Goal: Transaction & Acquisition: Purchase product/service

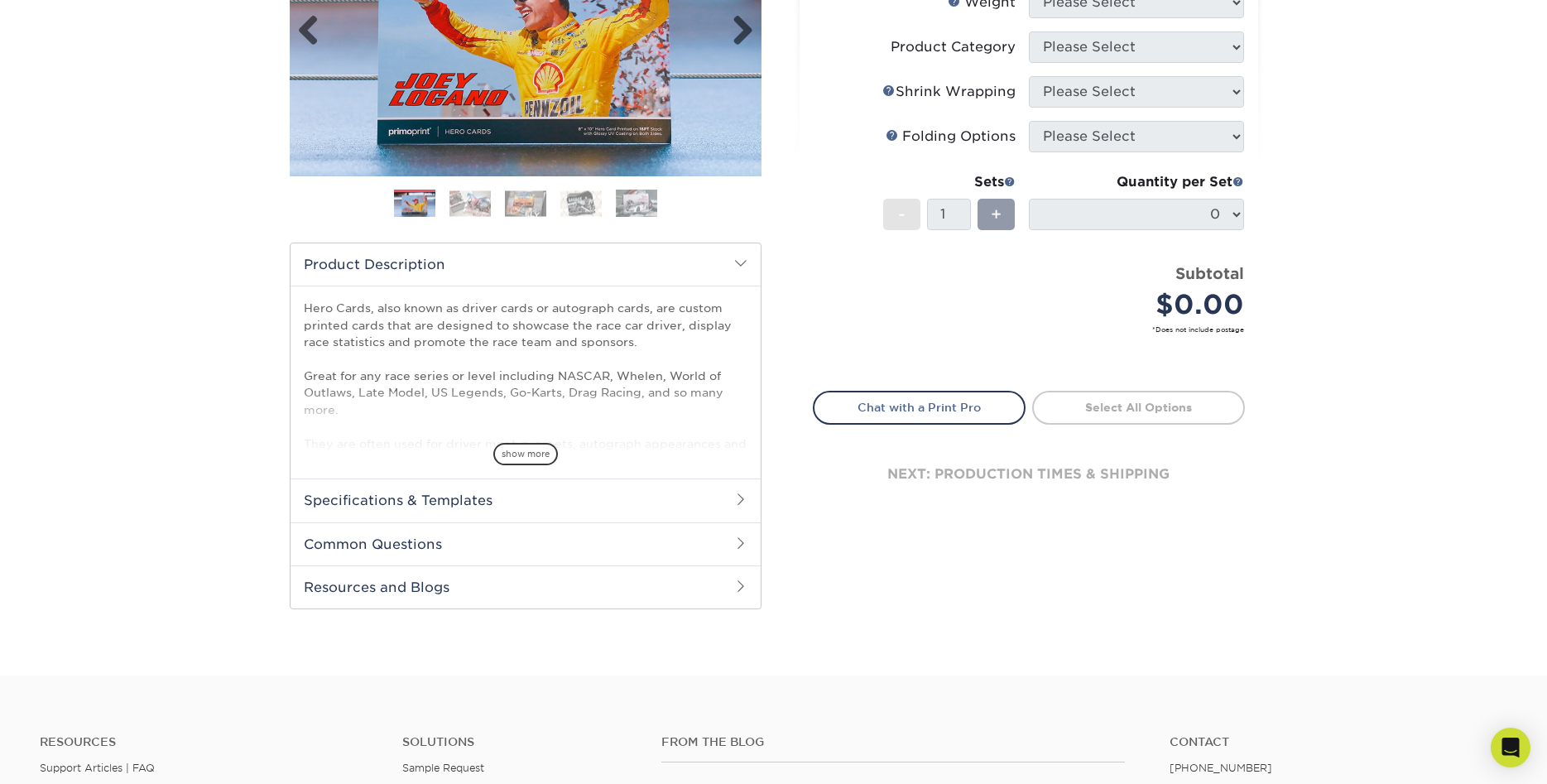
scroll to position [338, 0]
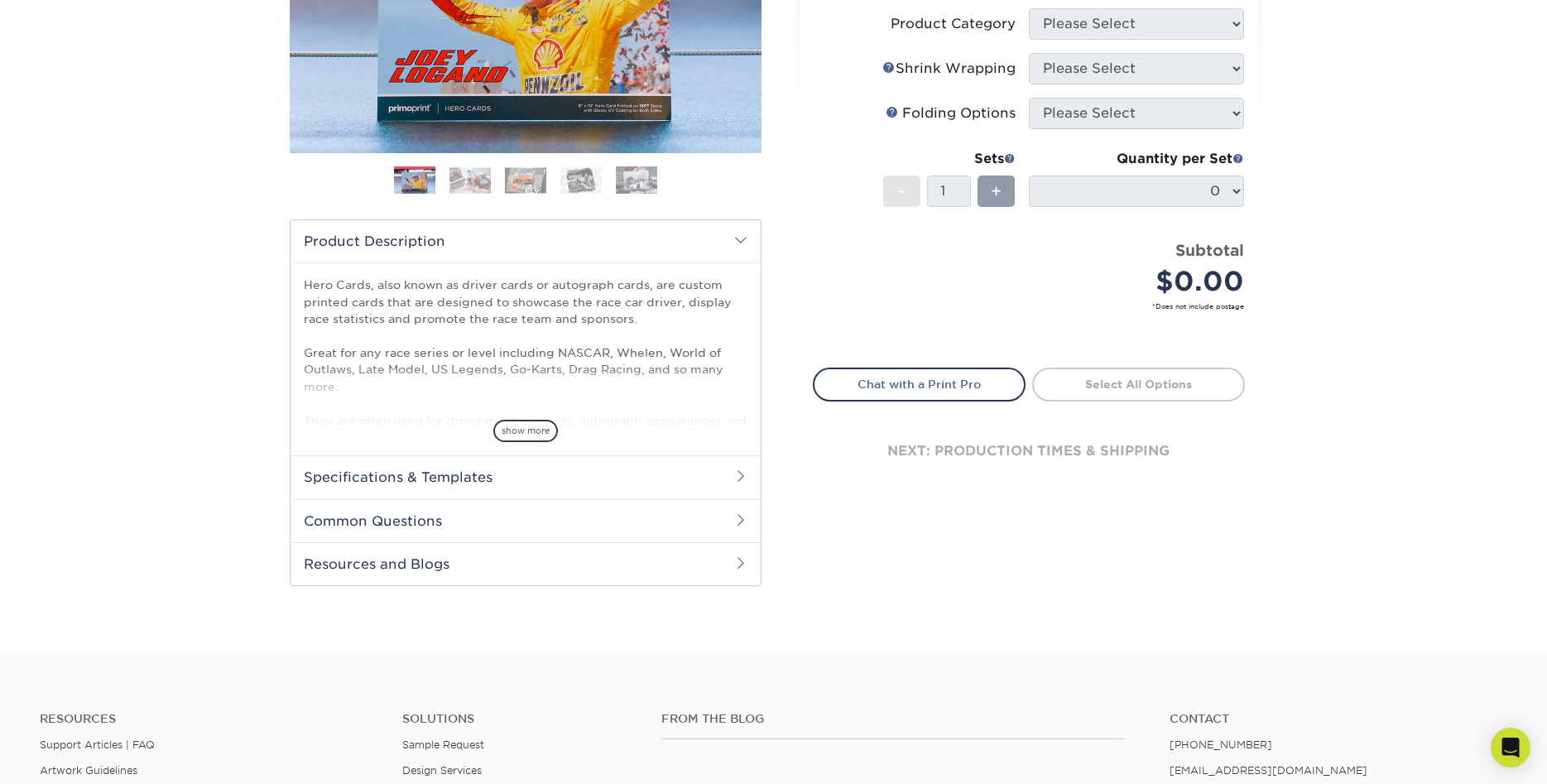
click at [740, 473] on span at bounding box center [741, 476] width 14 height 14
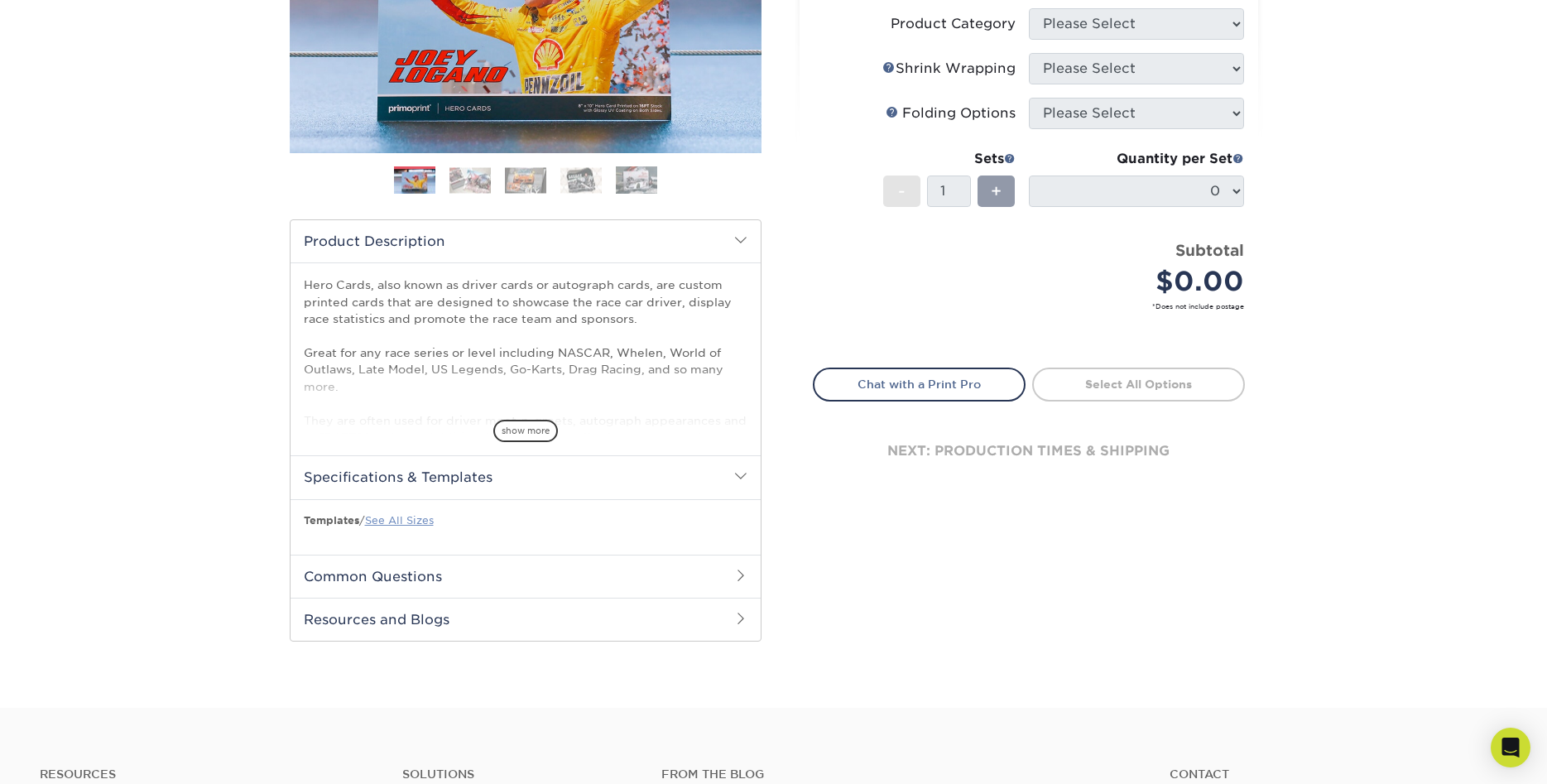
click at [433, 518] on link "See All Sizes" at bounding box center [399, 519] width 69 height 13
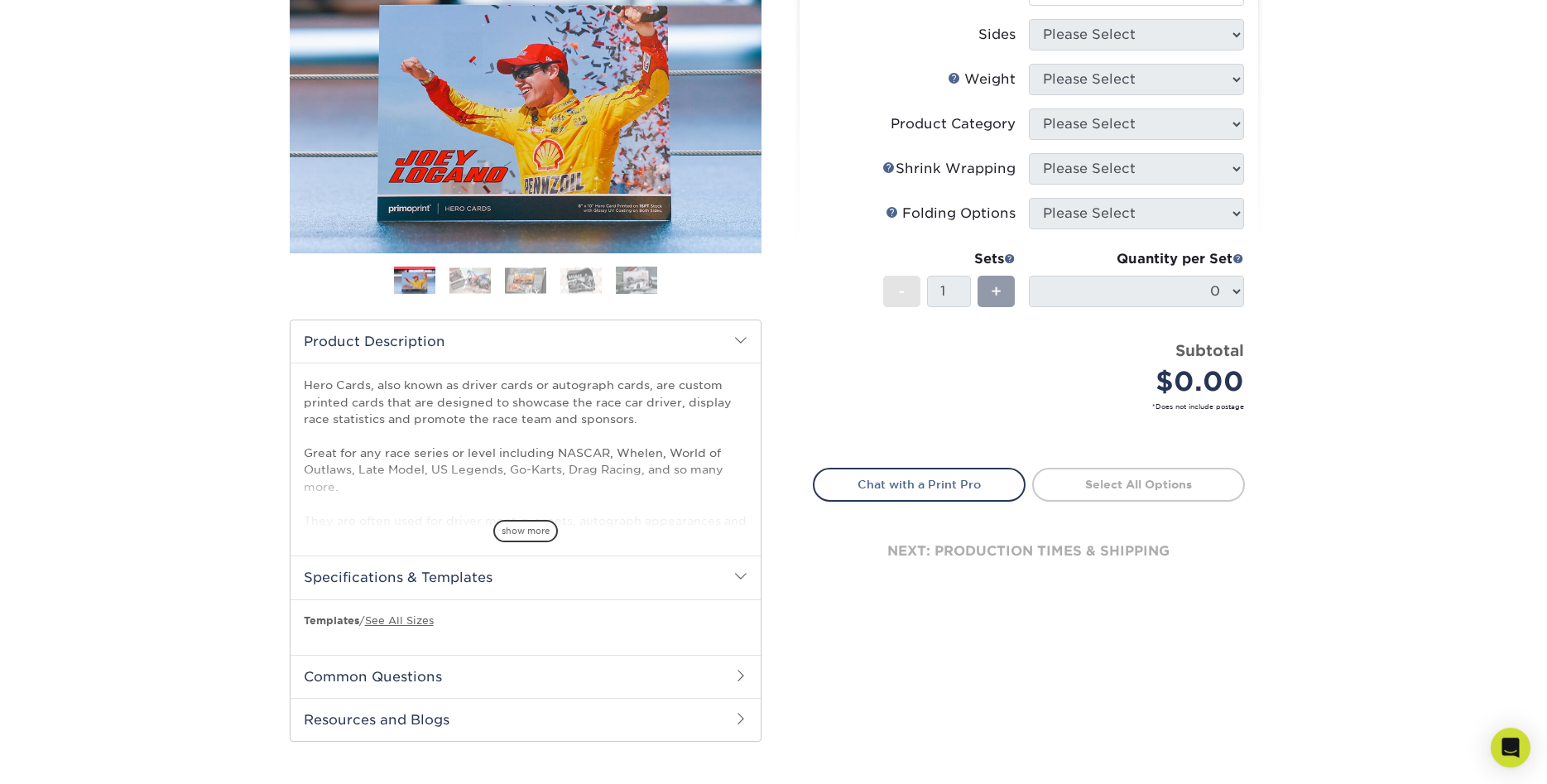
scroll to position [84, 0]
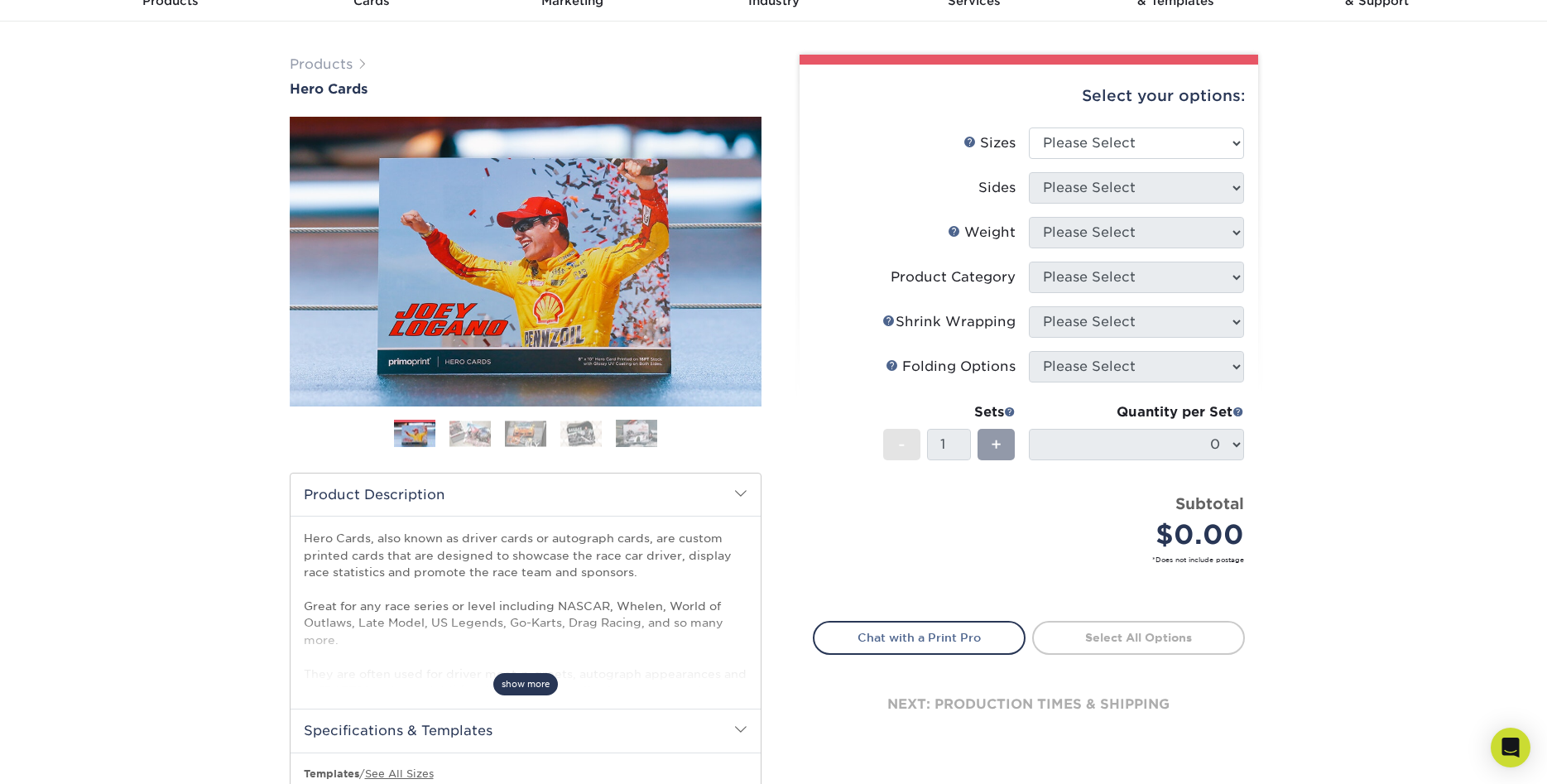
click at [521, 676] on span "show more" at bounding box center [525, 684] width 65 height 23
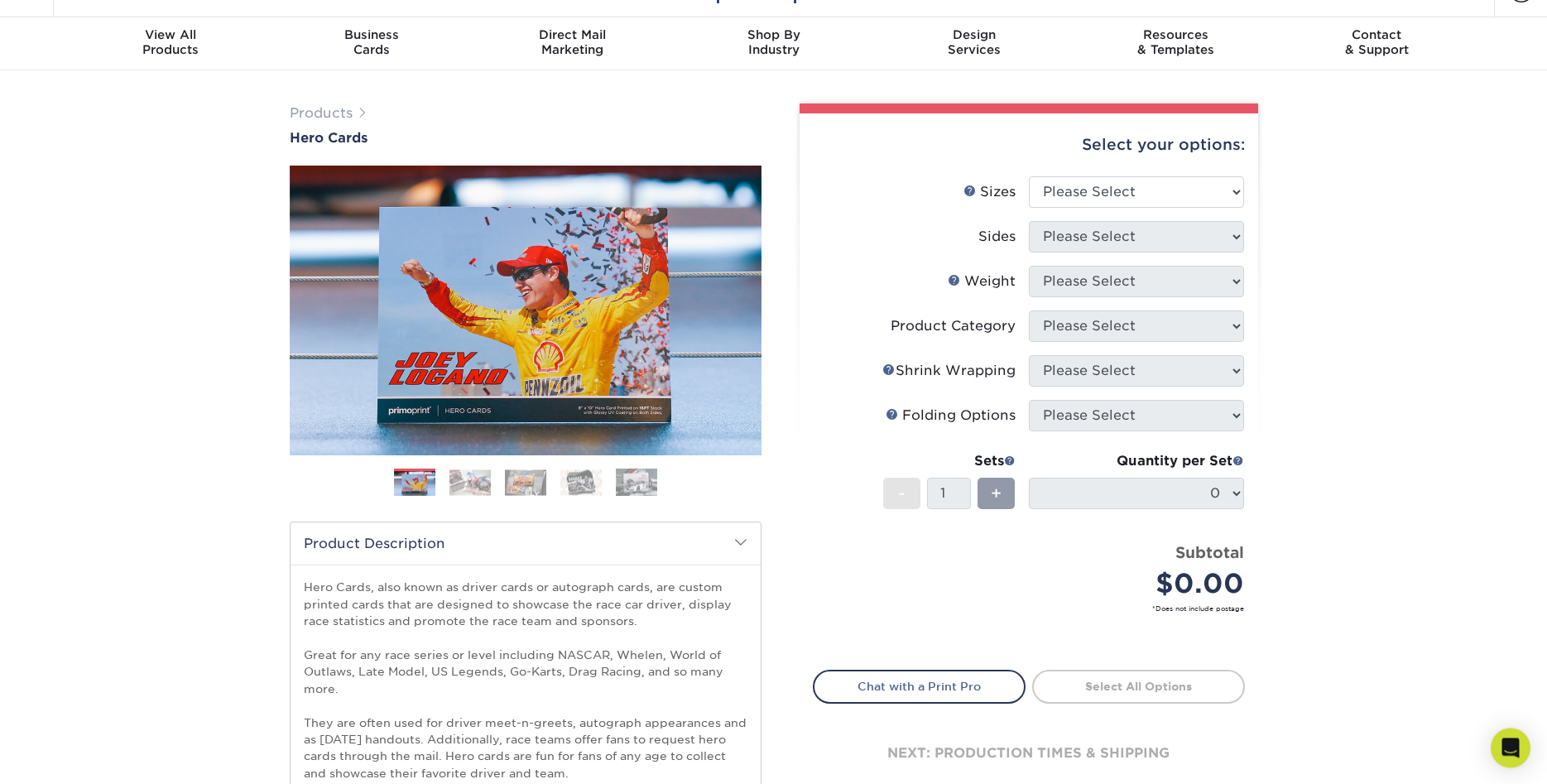
scroll to position [0, 0]
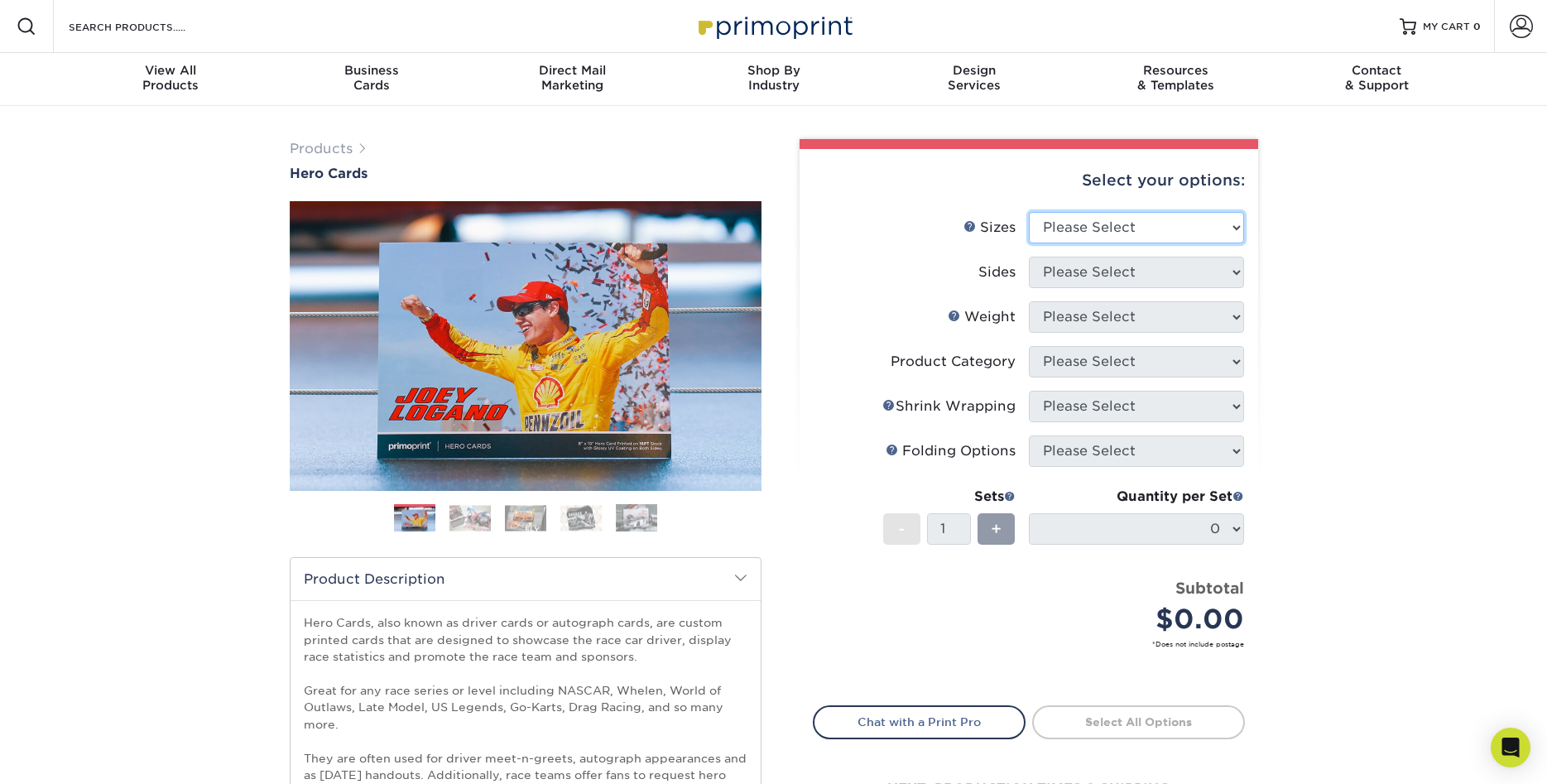
click at [1029, 212] on select "Please Select 1.5" x 7" 4" x 6" 5" x 7" 6" x 8" 6" x 8.5" 6" x 9" 7" x 8.5" 7.5…" at bounding box center [1137, 227] width 216 height 31
select select "8.00x10.00"
click option "8" x 10"" at bounding box center [0, 0] width 0 height 0
click at [1029, 257] on select "Please Select Print Both Sides Print Front Only" at bounding box center [1137, 272] width 216 height 31
select select "32d3c223-f82c-492b-b915-ba065a00862f"
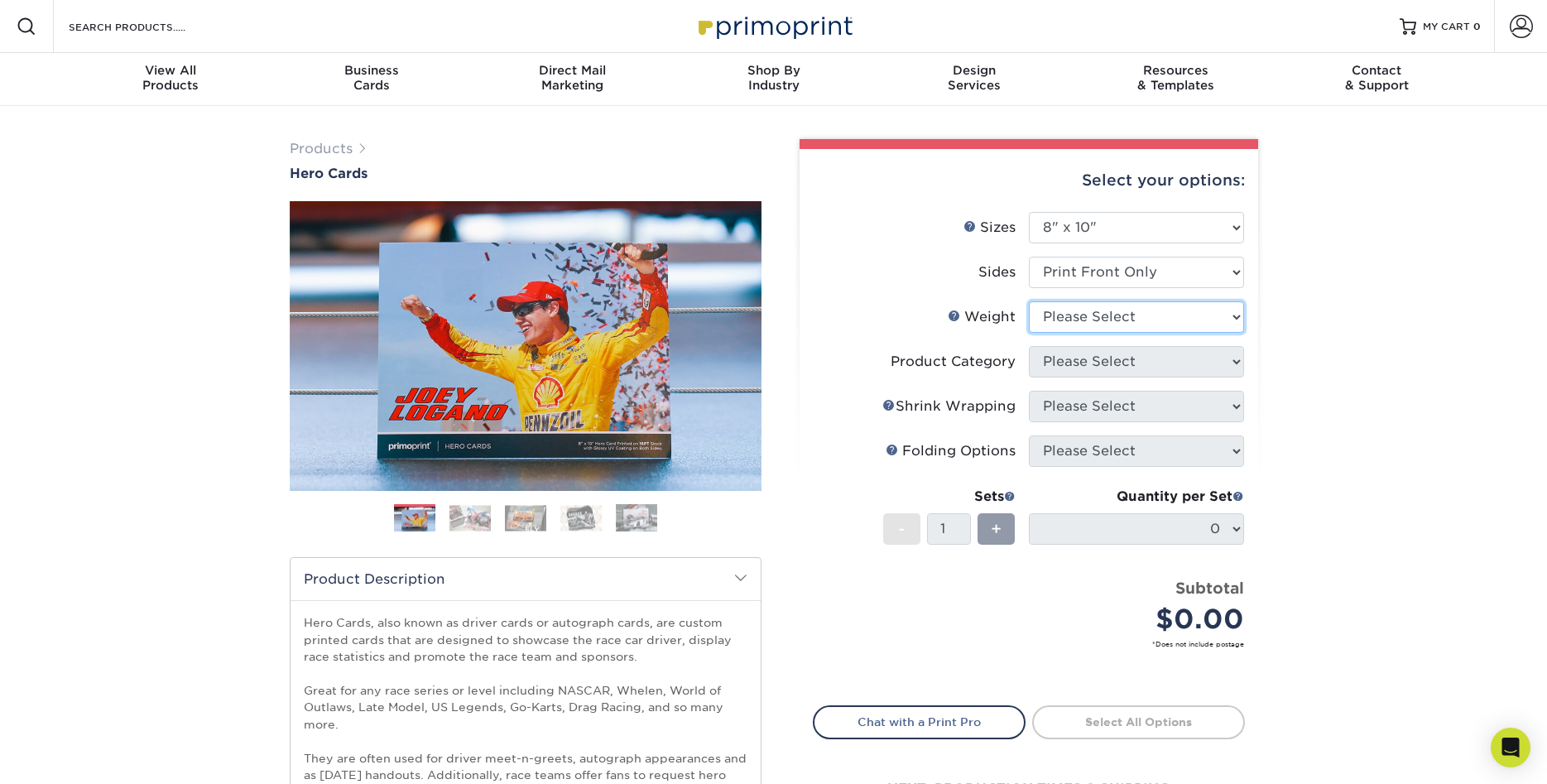
click at [1029, 301] on select "Please Select 100LB 14PT 16PT" at bounding box center [1137, 317] width 216 height 31
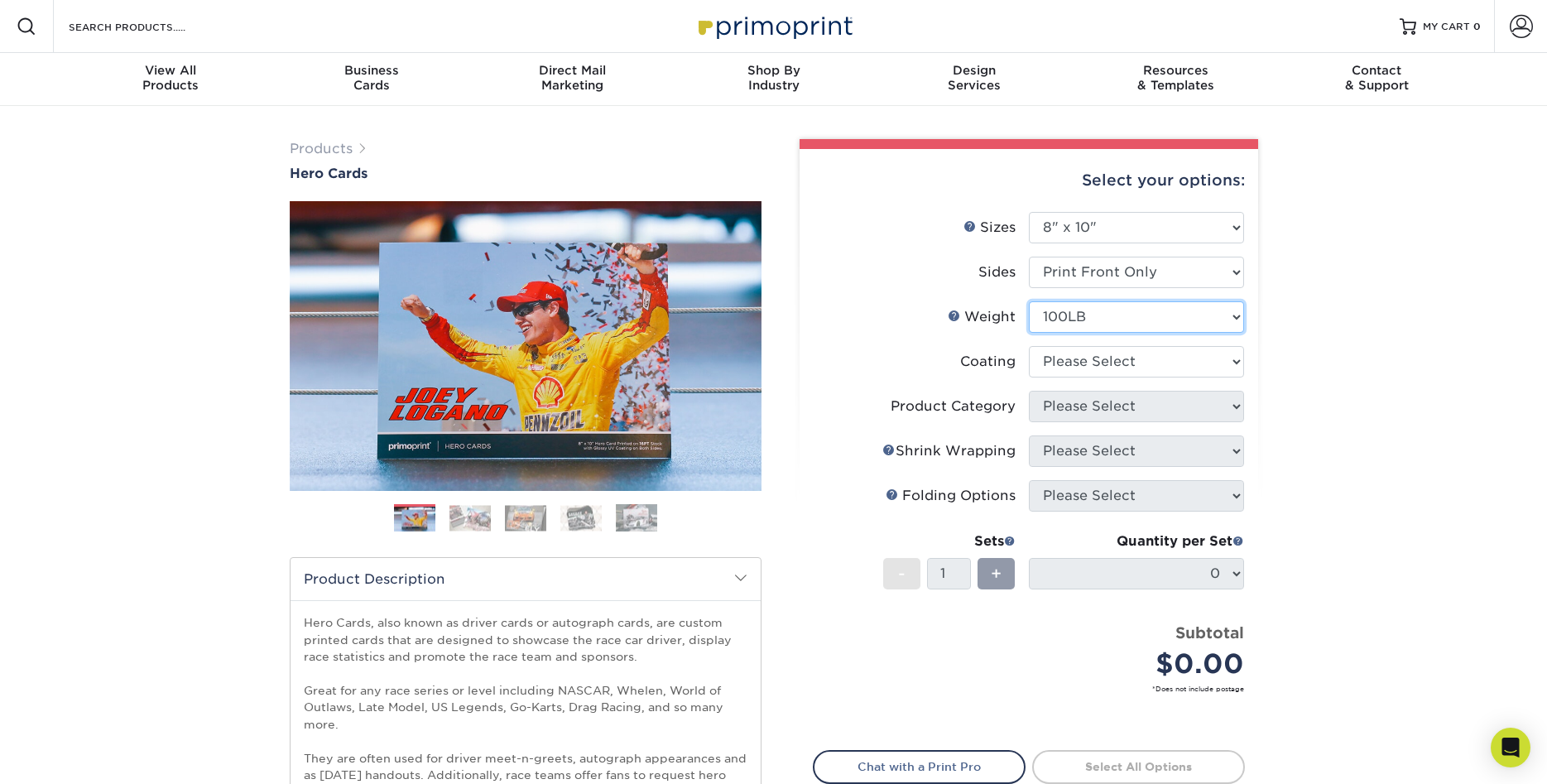
click at [1029, 301] on select "Please Select 100LB 14PT 16PT" at bounding box center [1137, 317] width 216 height 31
select select "16PT"
click at [1029, 346] on select at bounding box center [1137, 362] width 216 height 31
select select "1e8116af-acfc-44b1-83dc-8181aa338834"
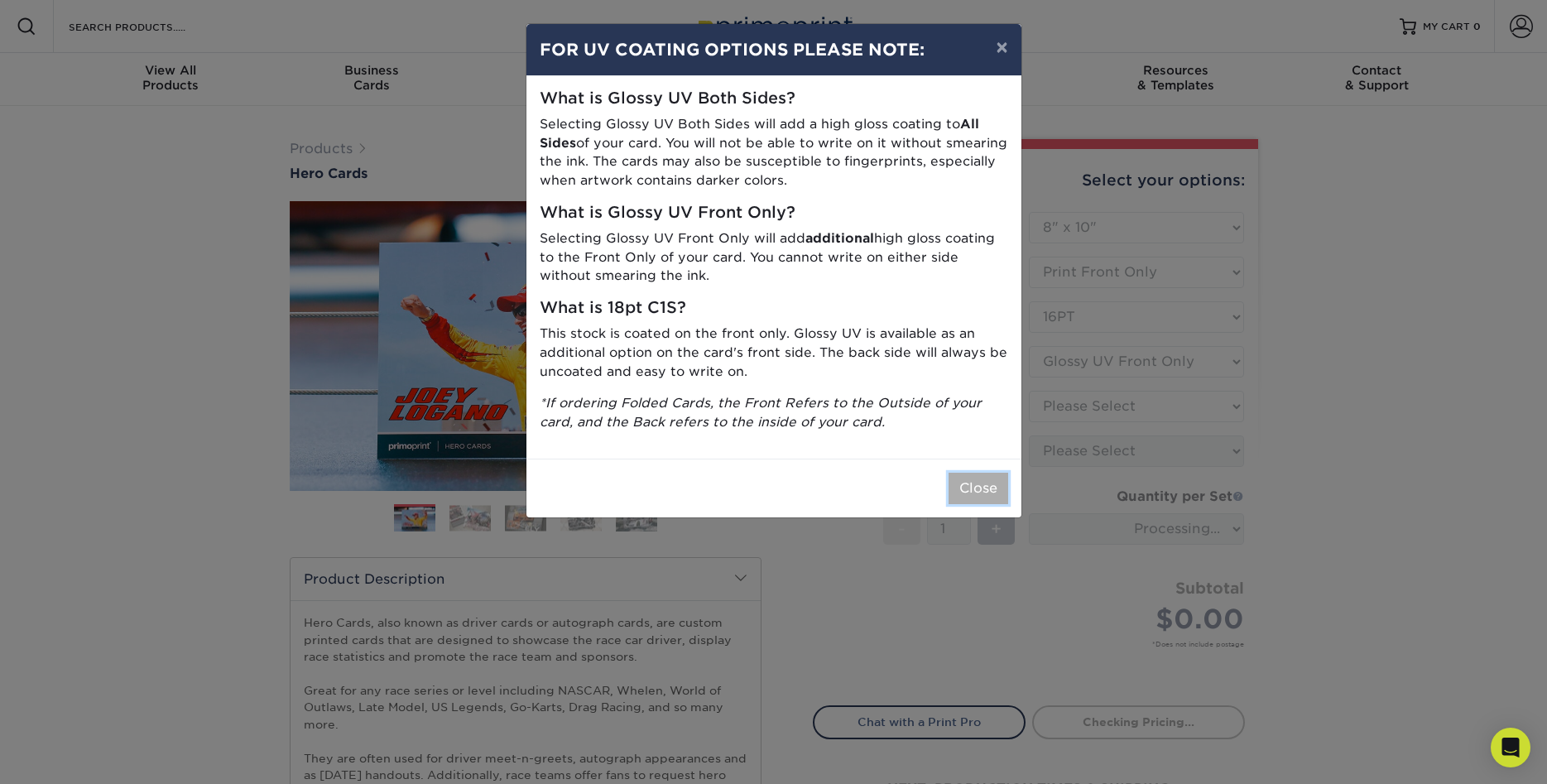
click at [981, 483] on button "Close" at bounding box center [978, 488] width 60 height 31
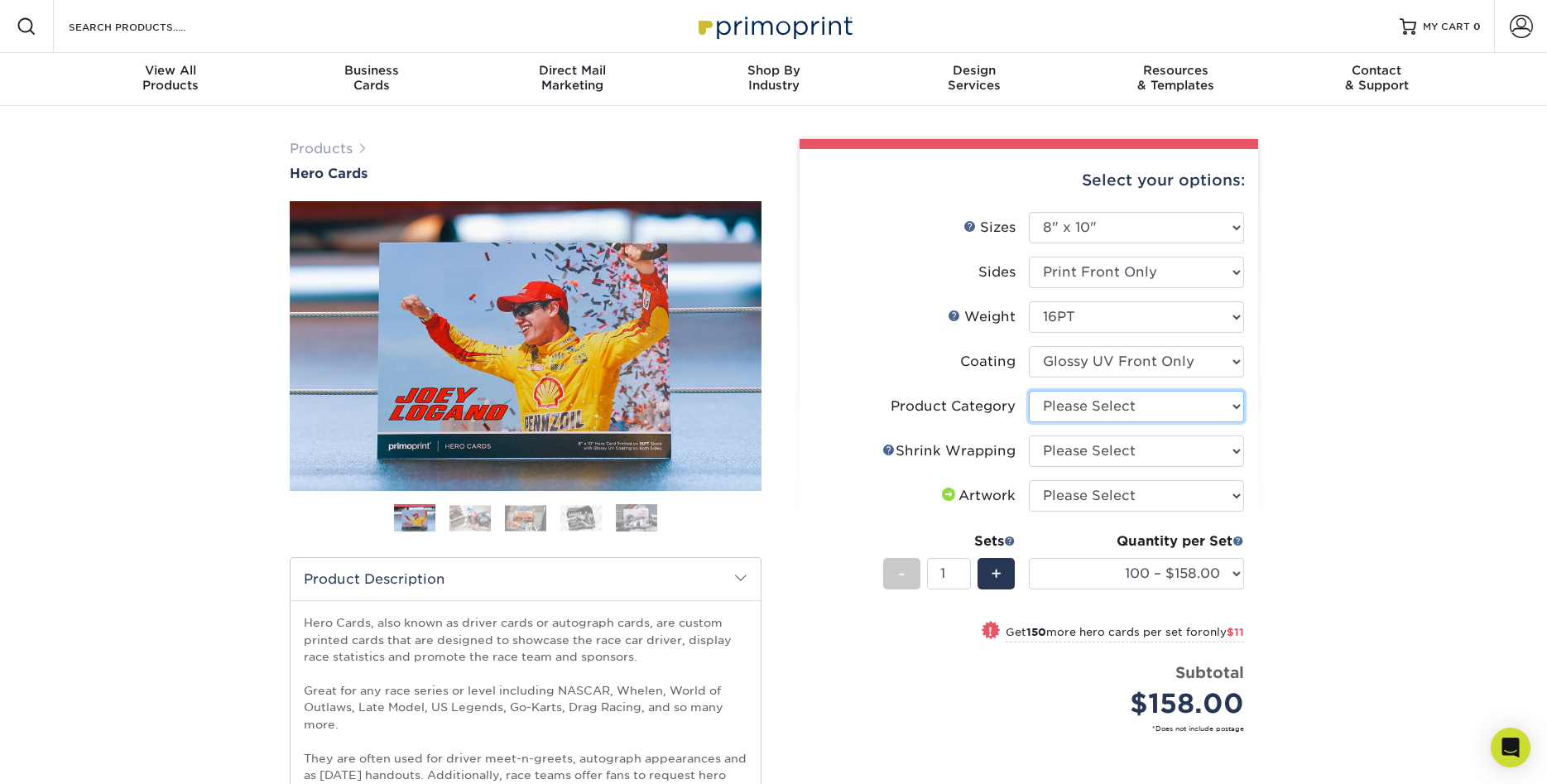
click at [1029, 391] on select "Please Select Sell Sheets" at bounding box center [1137, 407] width 216 height 31
click option "Please Select" at bounding box center [0, 0] width 0 height 0
click at [1029, 391] on select "Please Select Sell Sheets" at bounding box center [1137, 407] width 216 height 31
select select "eddd4a87-9082-47bb-843b-3bca55f6c842"
click option "Sell Sheets" at bounding box center [0, 0] width 0 height 0
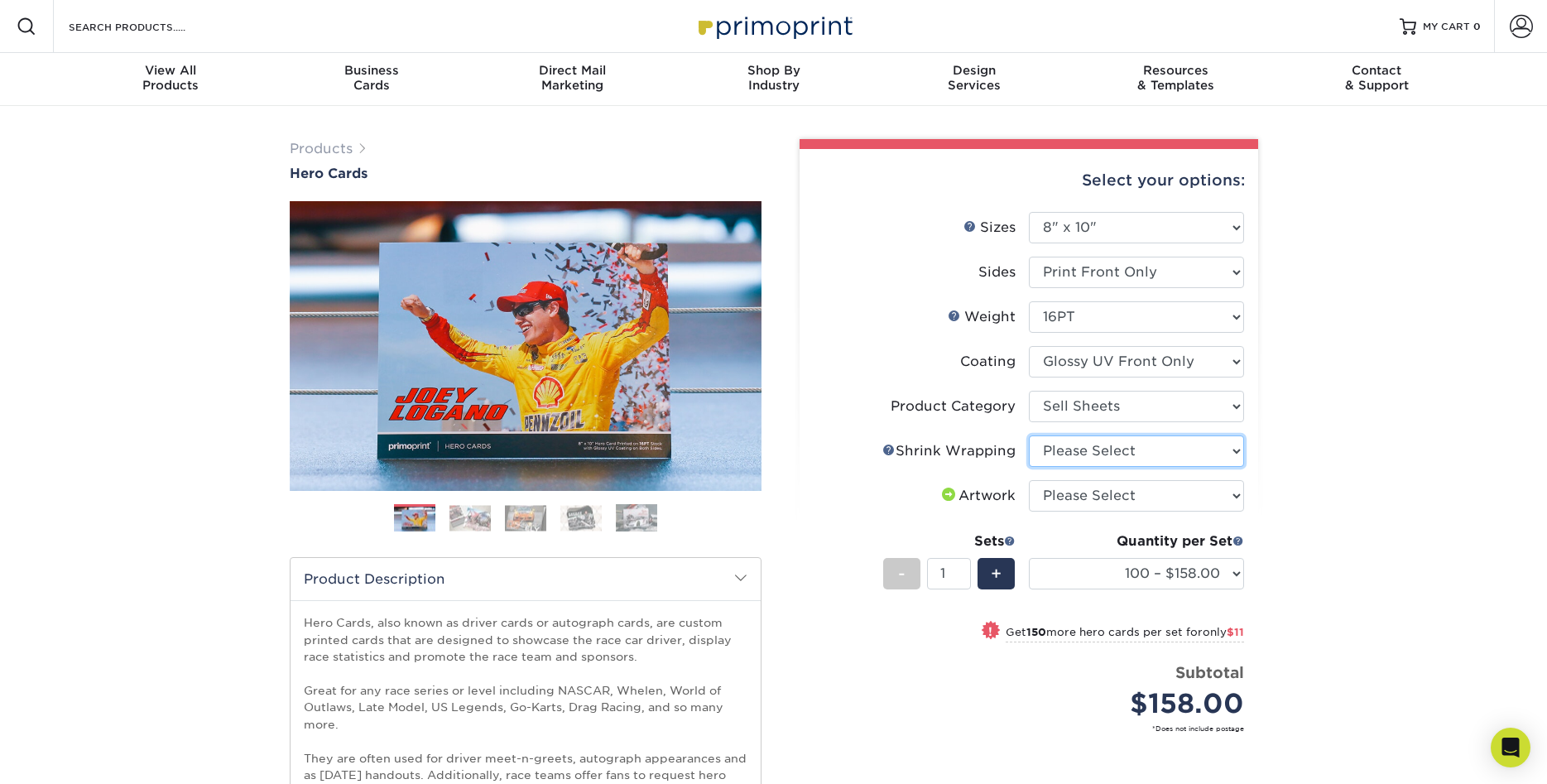
click at [1029, 435] on select "Please Select No Shrink Wrapping Shrink Wrap 100 Per Package Shrink Wrap 50 Per…" at bounding box center [1137, 451] width 216 height 31
select select "eb9de9fe-80eb-4931-8869-fba0fd6c3181"
click option "Shrink Wrap 50 Per Package" at bounding box center [0, 0] width 0 height 0
select select "500 – $243.50"
click at [883, 448] on link "Shrink Wrapping Help" at bounding box center [889, 450] width 14 height 14
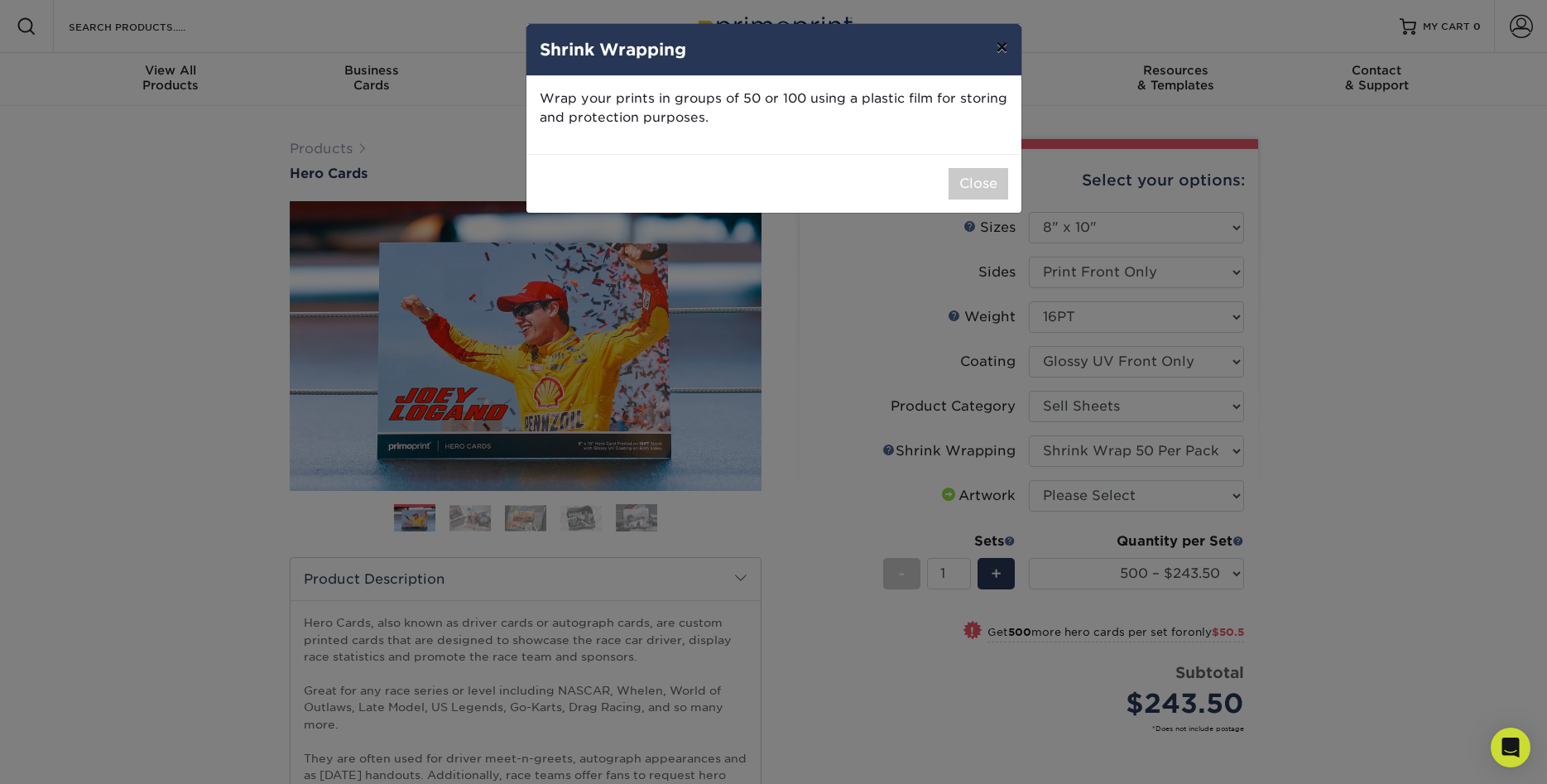
click at [996, 45] on button "×" at bounding box center [1001, 46] width 38 height 46
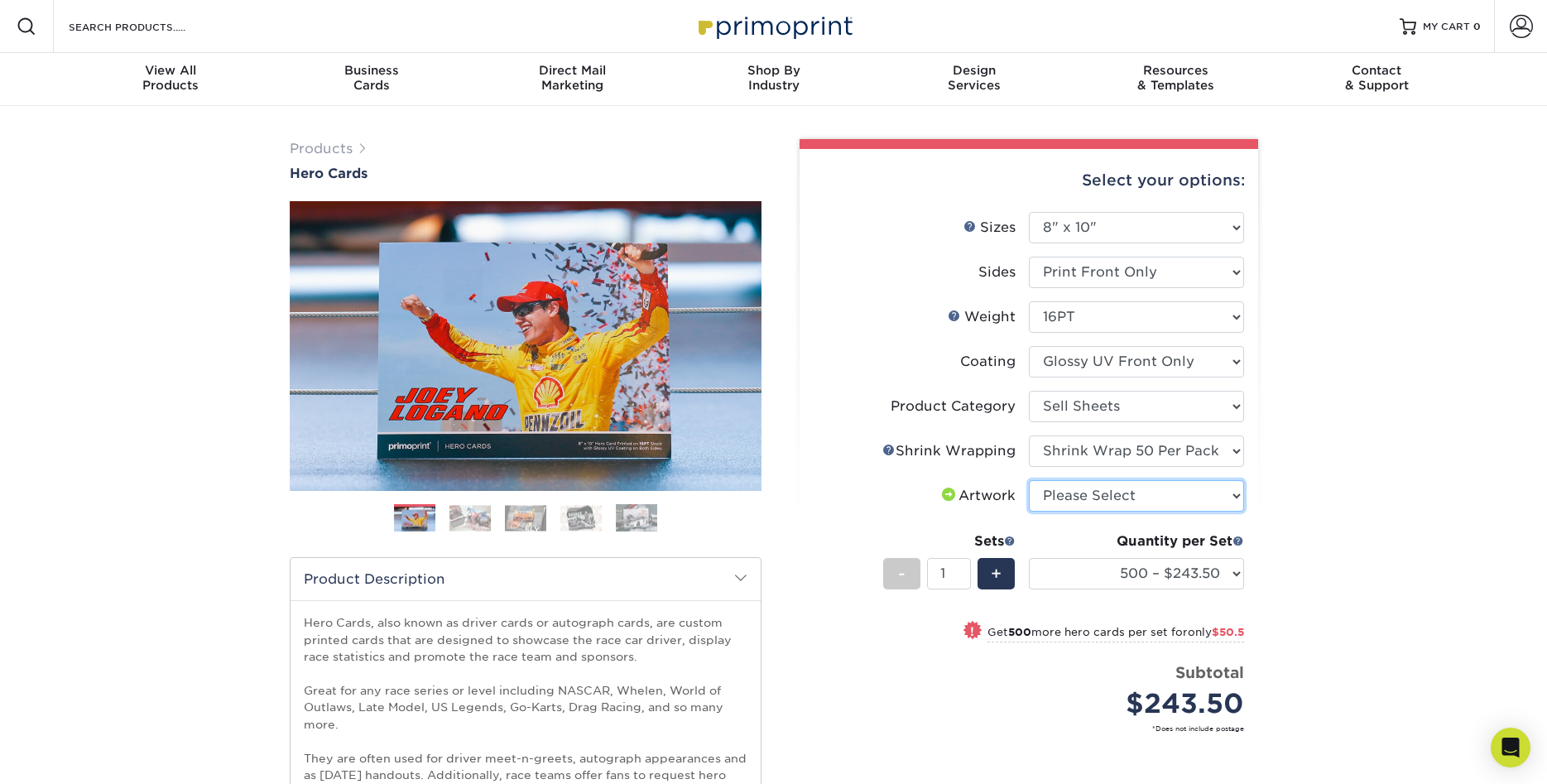
click at [1029, 480] on select "Please Select I will upload files I need a design - $150" at bounding box center [1137, 496] width 216 height 31
select select "upload"
click option "I will upload files" at bounding box center [0, 0] width 0 height 0
click at [1029, 558] on select "100 – $158.00 250 – $169.00 500 – $243.50 1000 – $294.00 2500 – $488.50 5000 – …" at bounding box center [1137, 573] width 216 height 31
click option "500 – $243.50" at bounding box center [0, 0] width 0 height 0
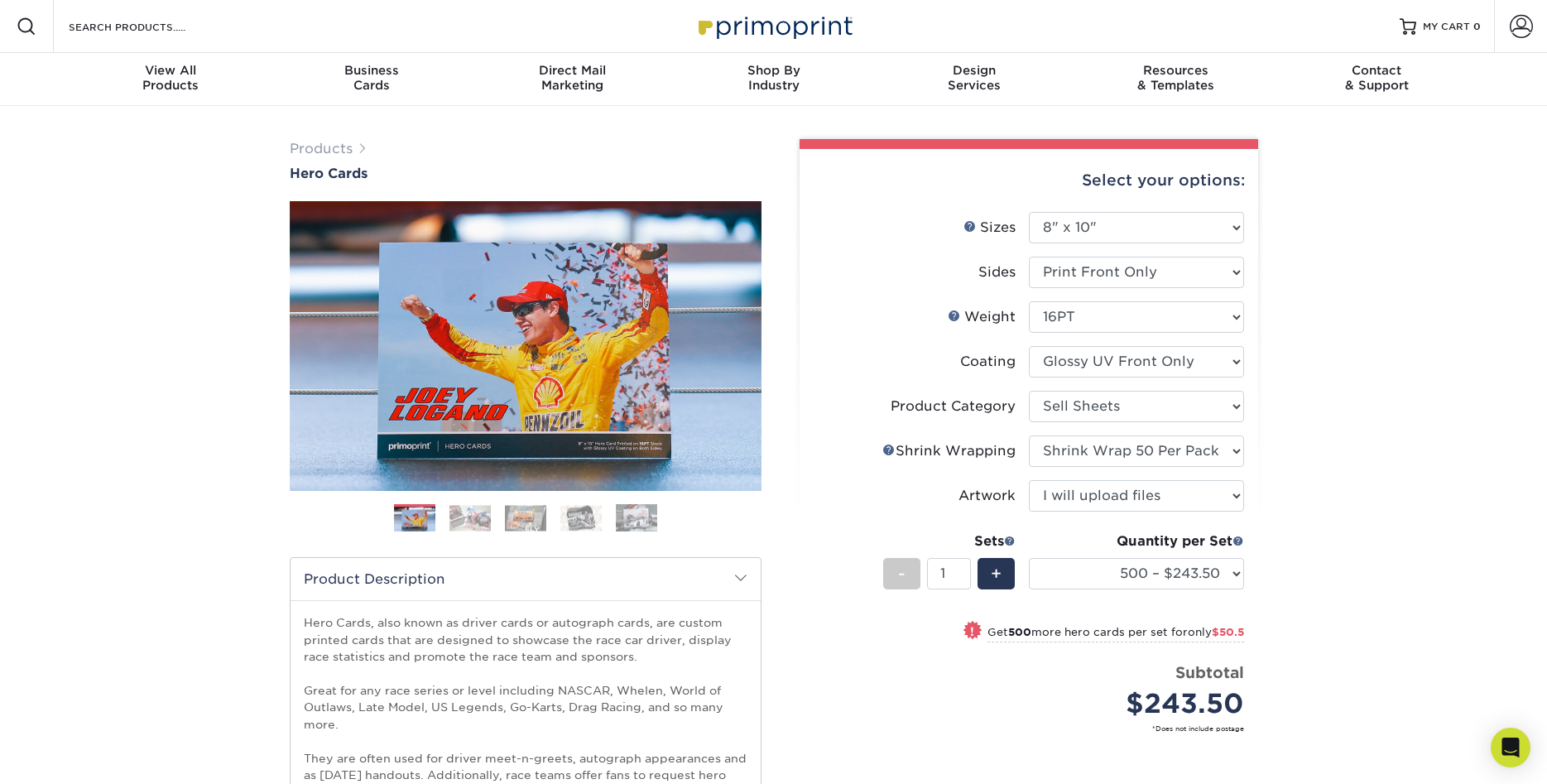
click at [1307, 509] on div "Products Hero Cards Previous Next ," at bounding box center [774, 634] width 1547 height 1057
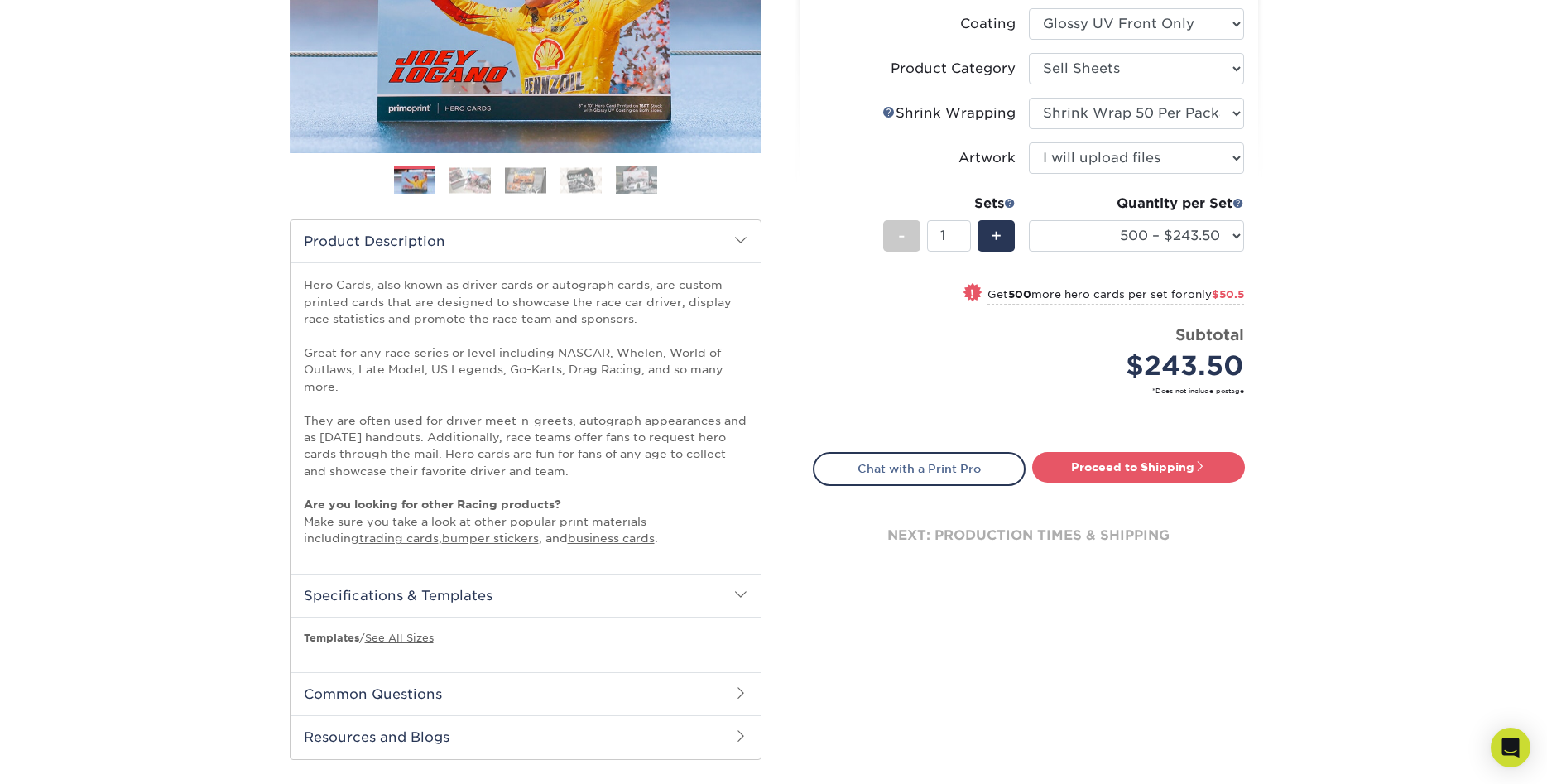
scroll to position [253, 0]
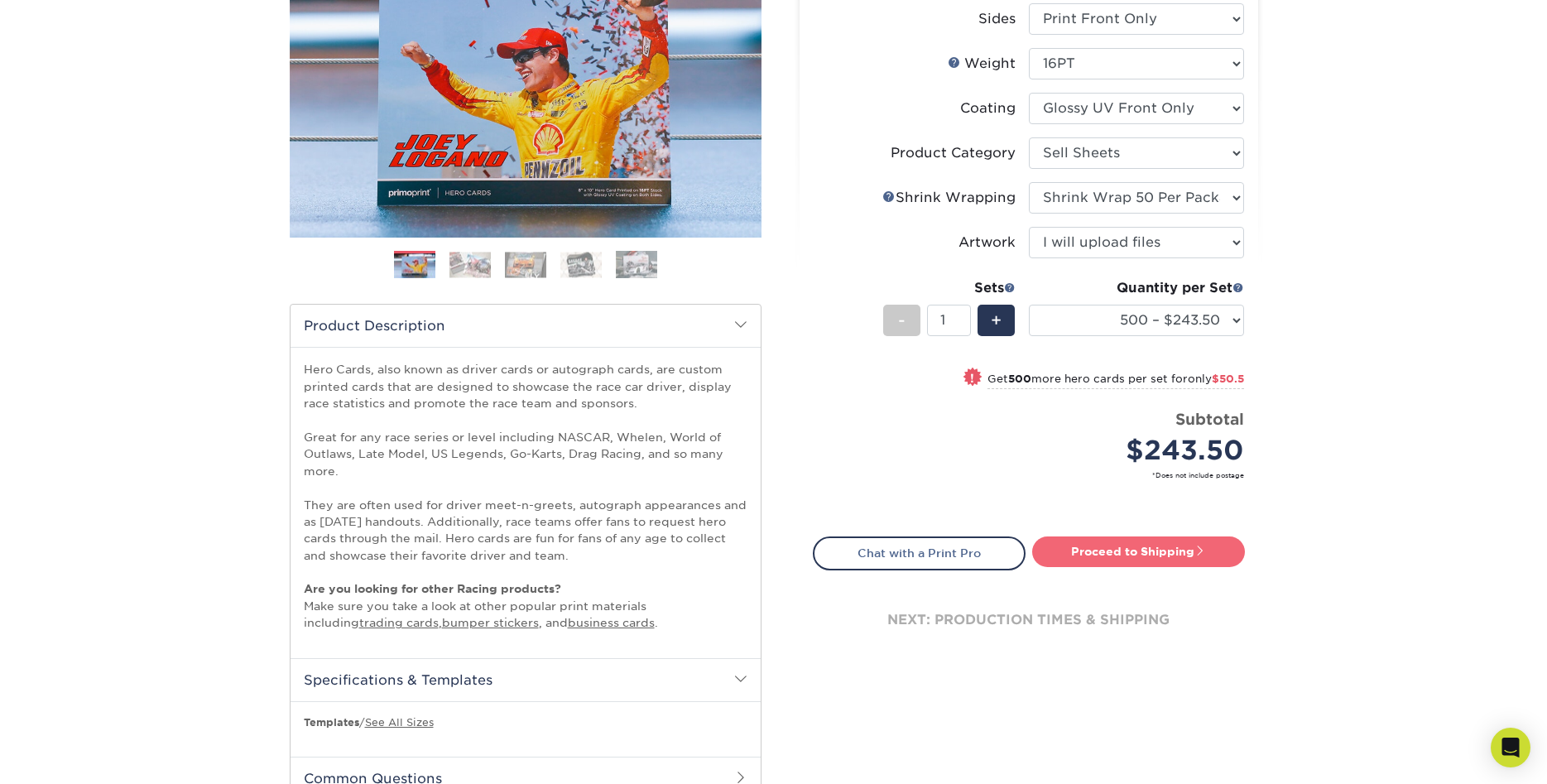
click at [1204, 556] on span at bounding box center [1201, 551] width 12 height 12
type input "Set 1"
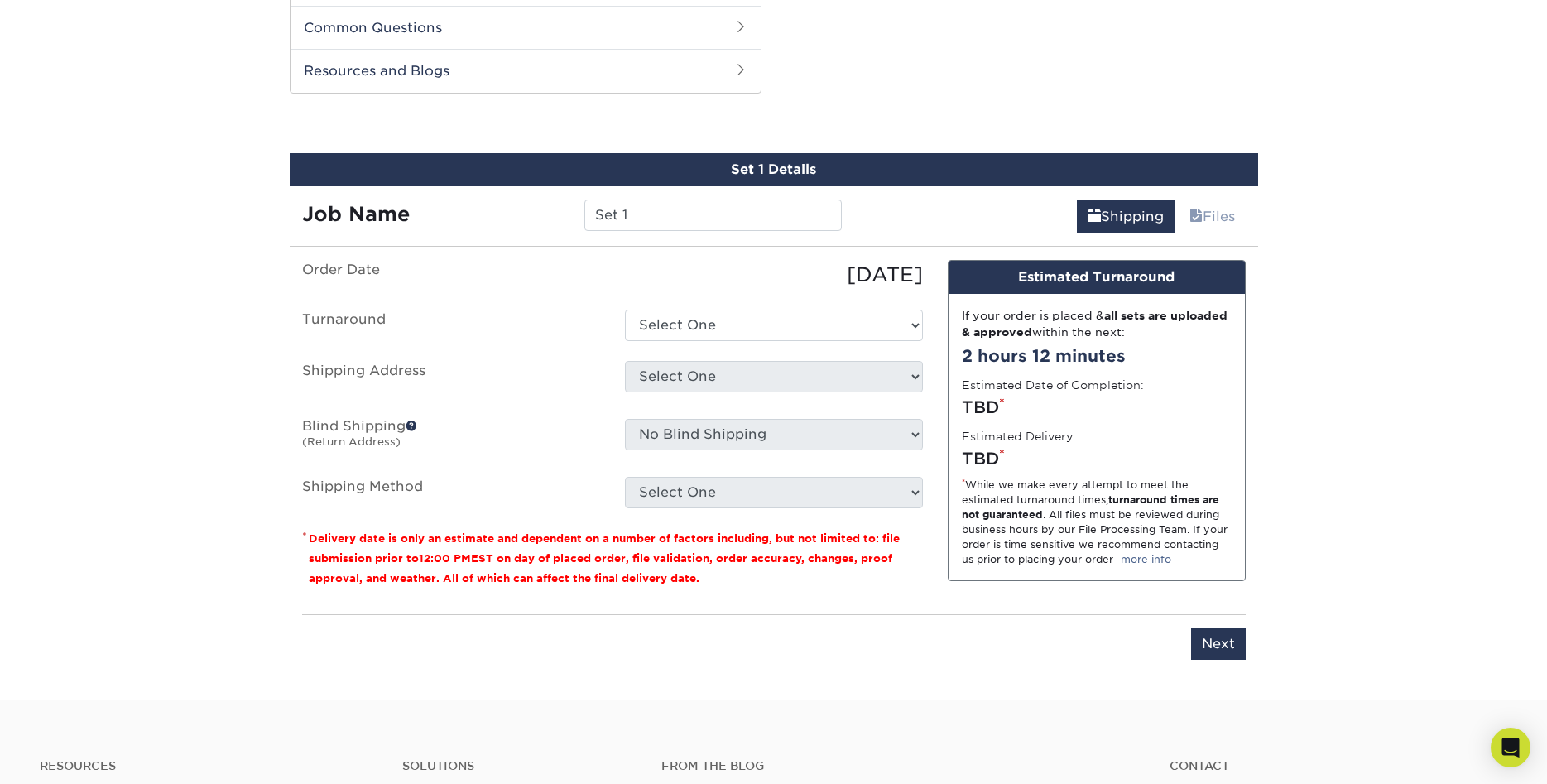
scroll to position [1015, 0]
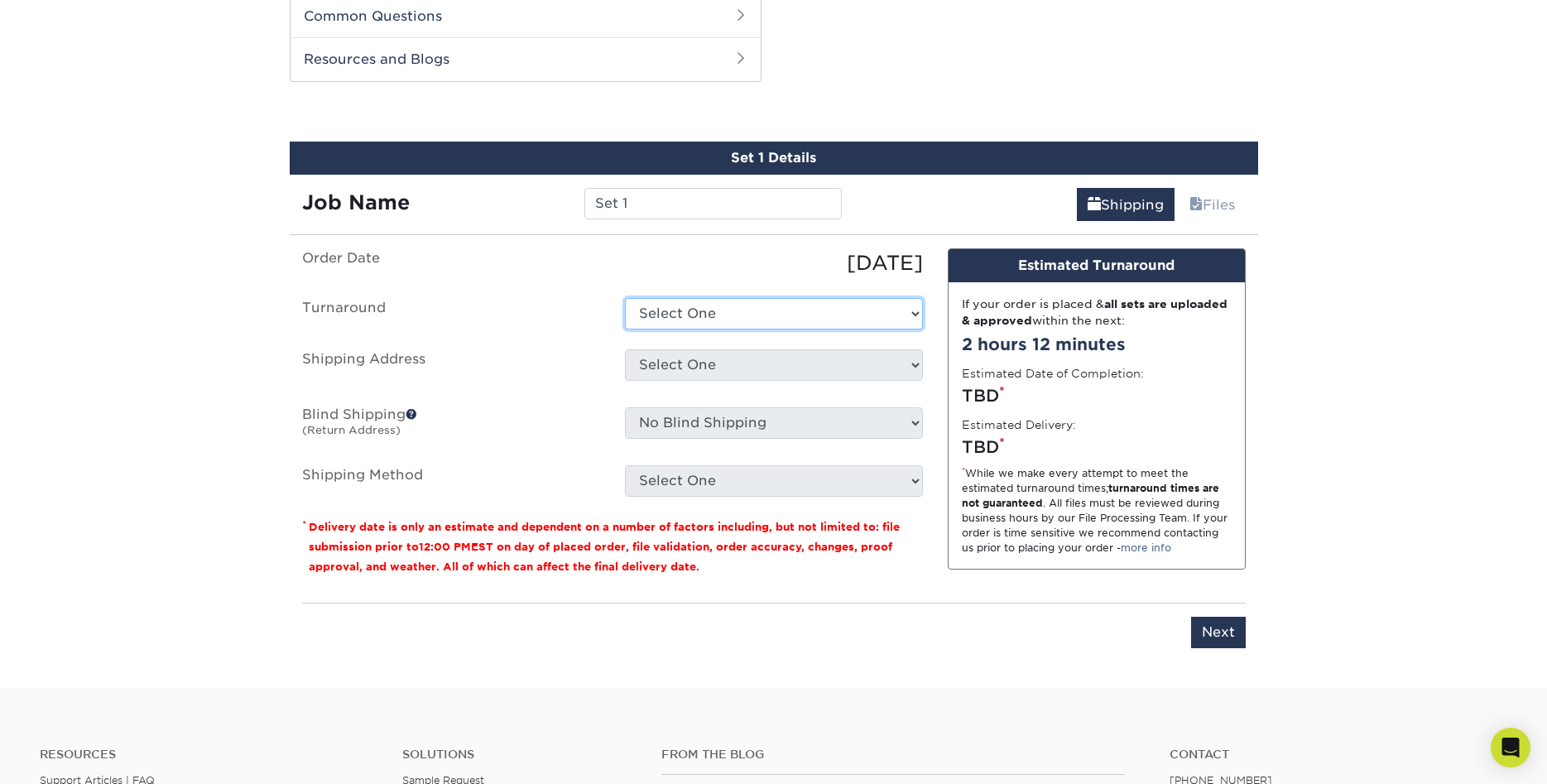
click at [625, 298] on select "Select One 2-4 Business Days 2 Day Next Business Day" at bounding box center [774, 314] width 298 height 31
click at [903, 312] on select "Select One 2-4 Business Days 2 Day Next Business Day" at bounding box center [774, 314] width 298 height 31
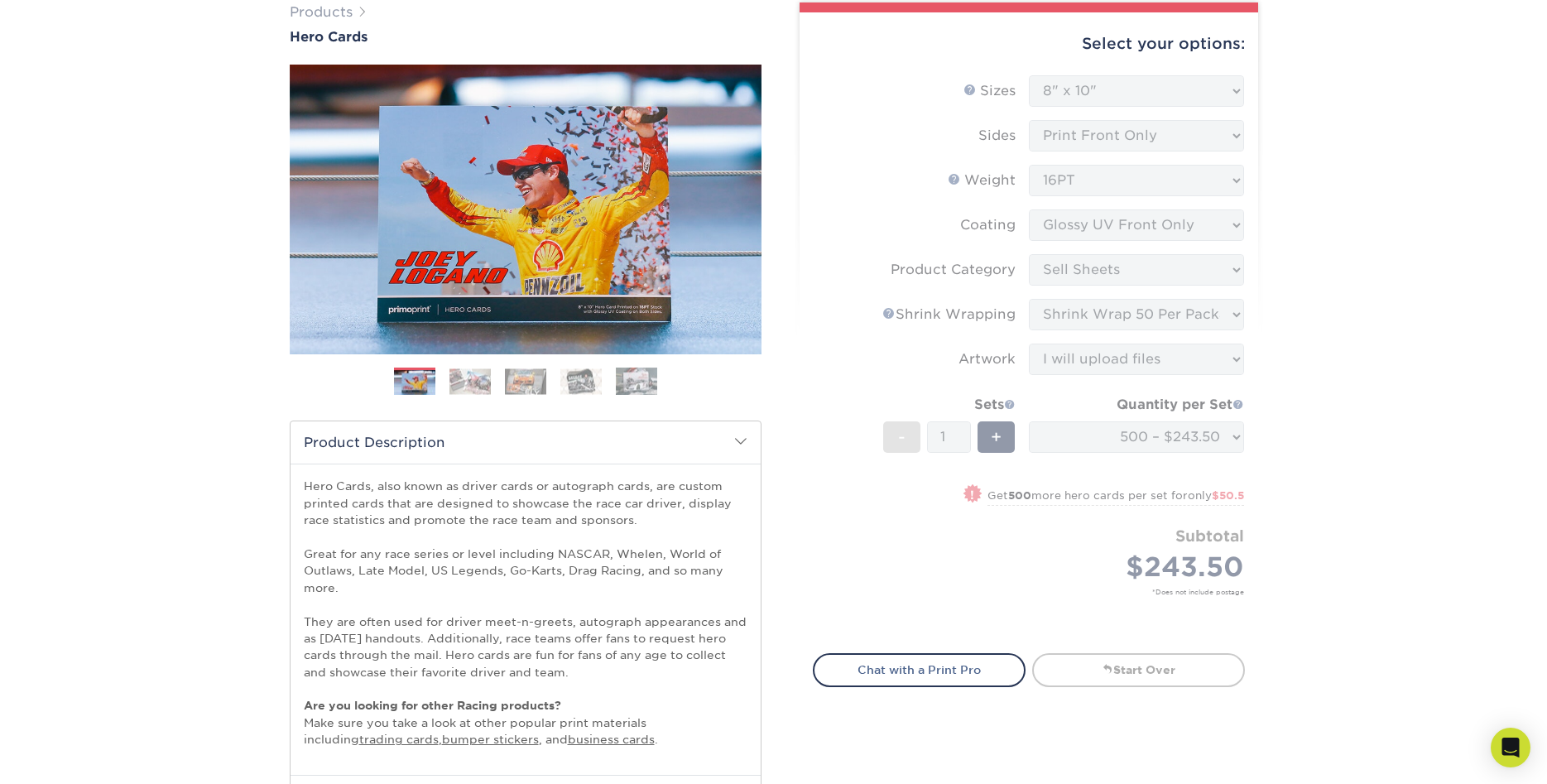
scroll to position [0, 0]
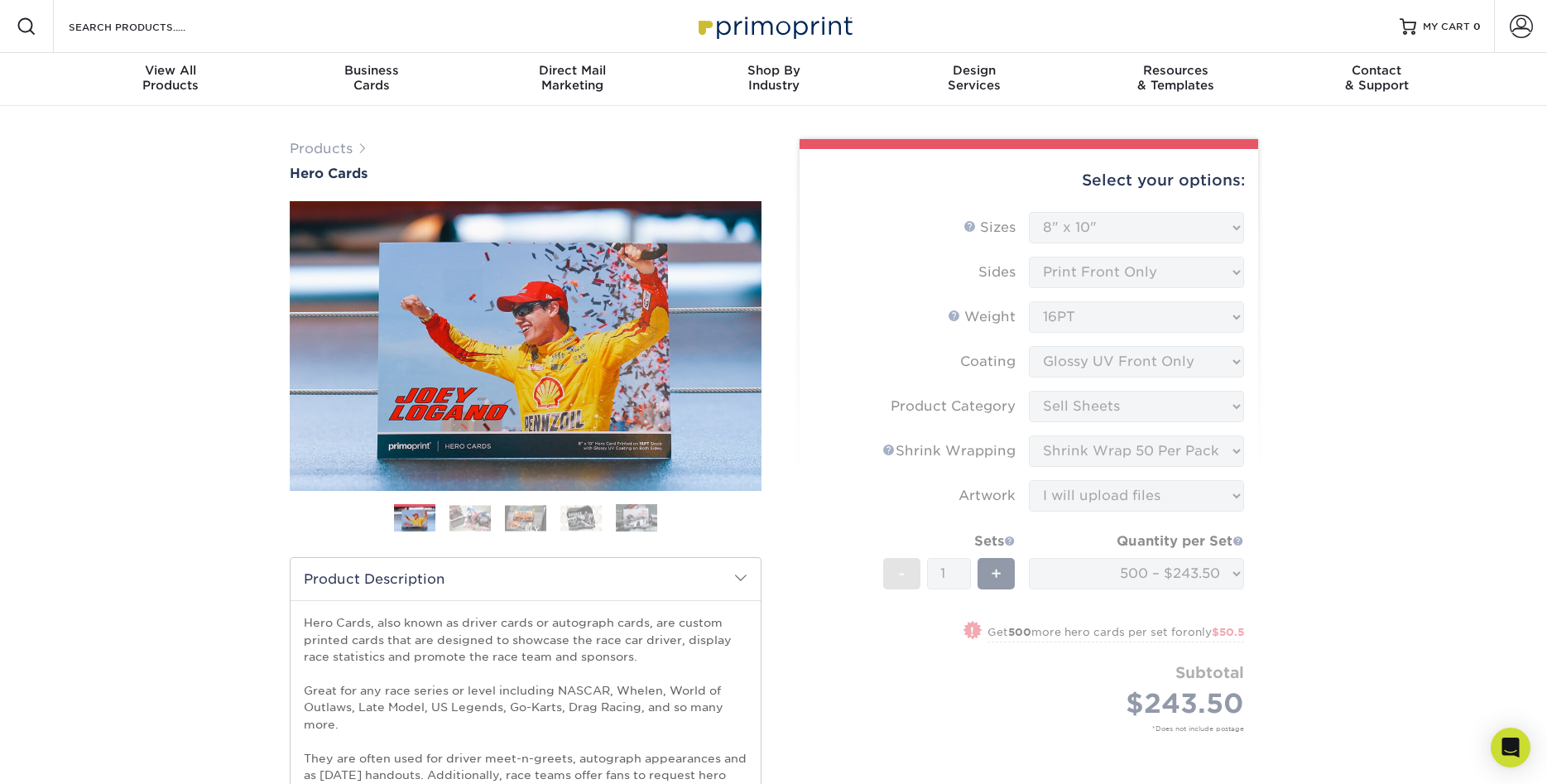
click at [463, 514] on img at bounding box center [471, 517] width 41 height 25
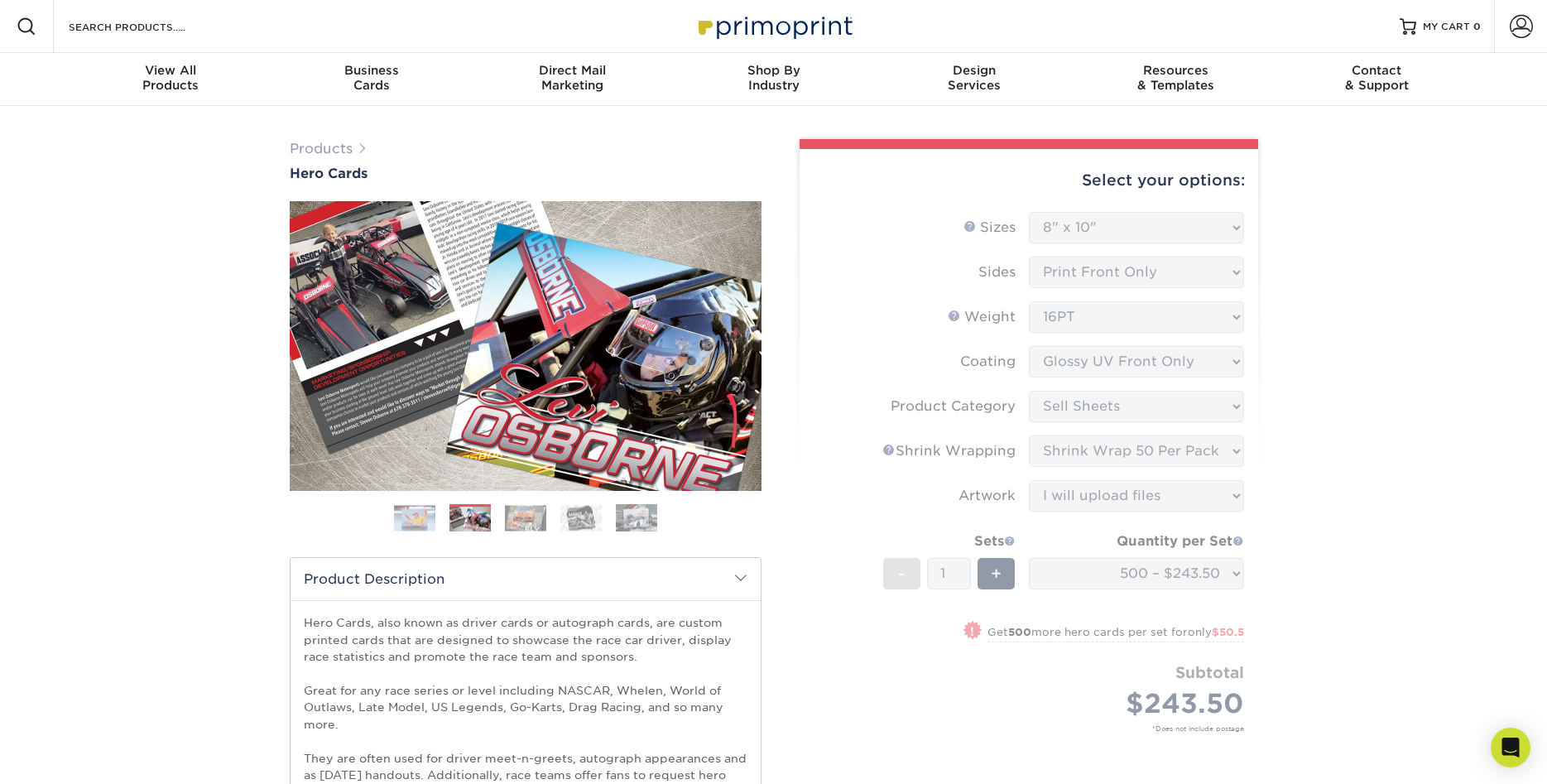
click at [527, 520] on img at bounding box center [525, 517] width 41 height 25
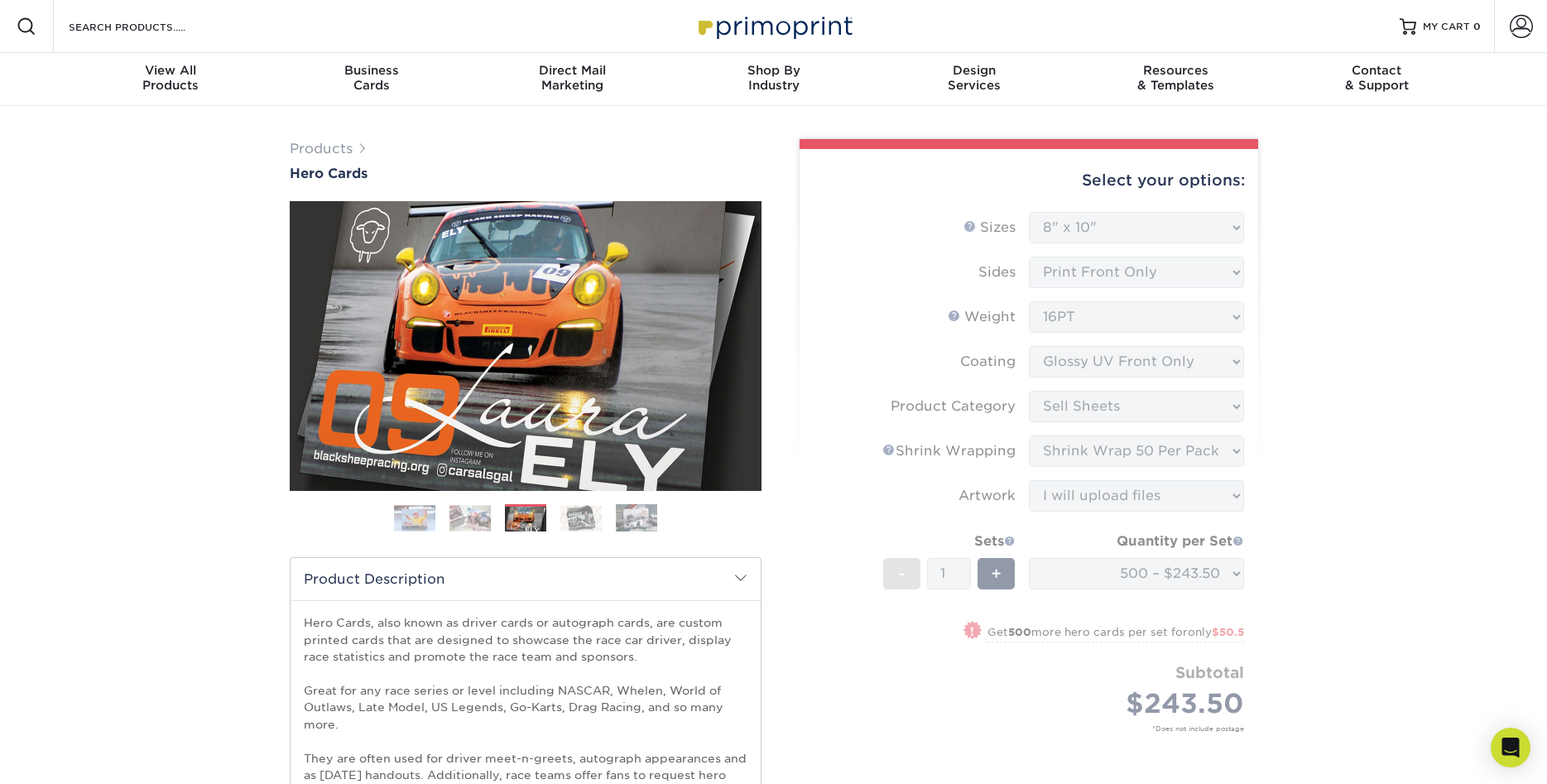
click at [576, 517] on img at bounding box center [581, 517] width 41 height 25
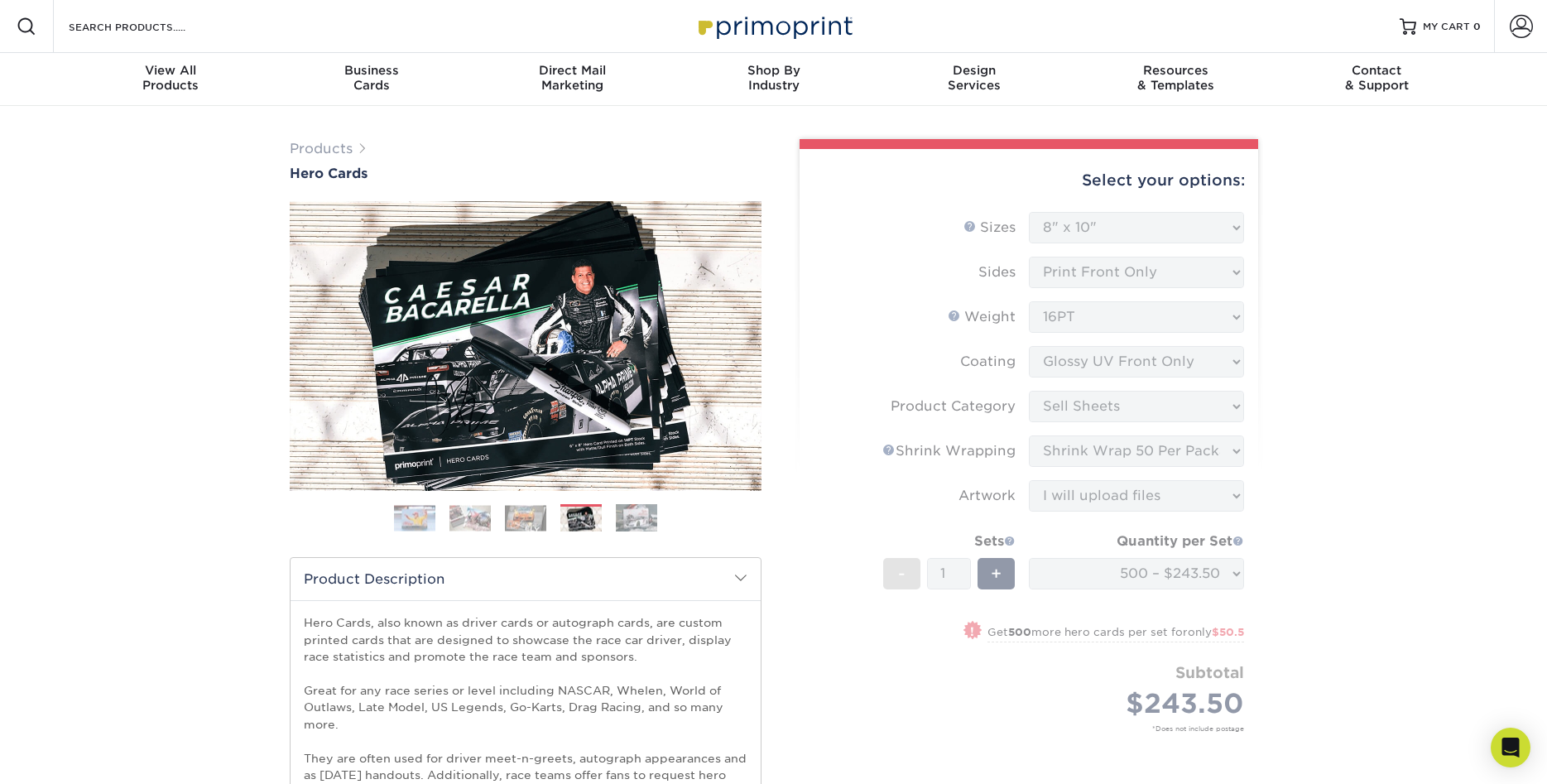
click at [630, 520] on img at bounding box center [636, 517] width 41 height 29
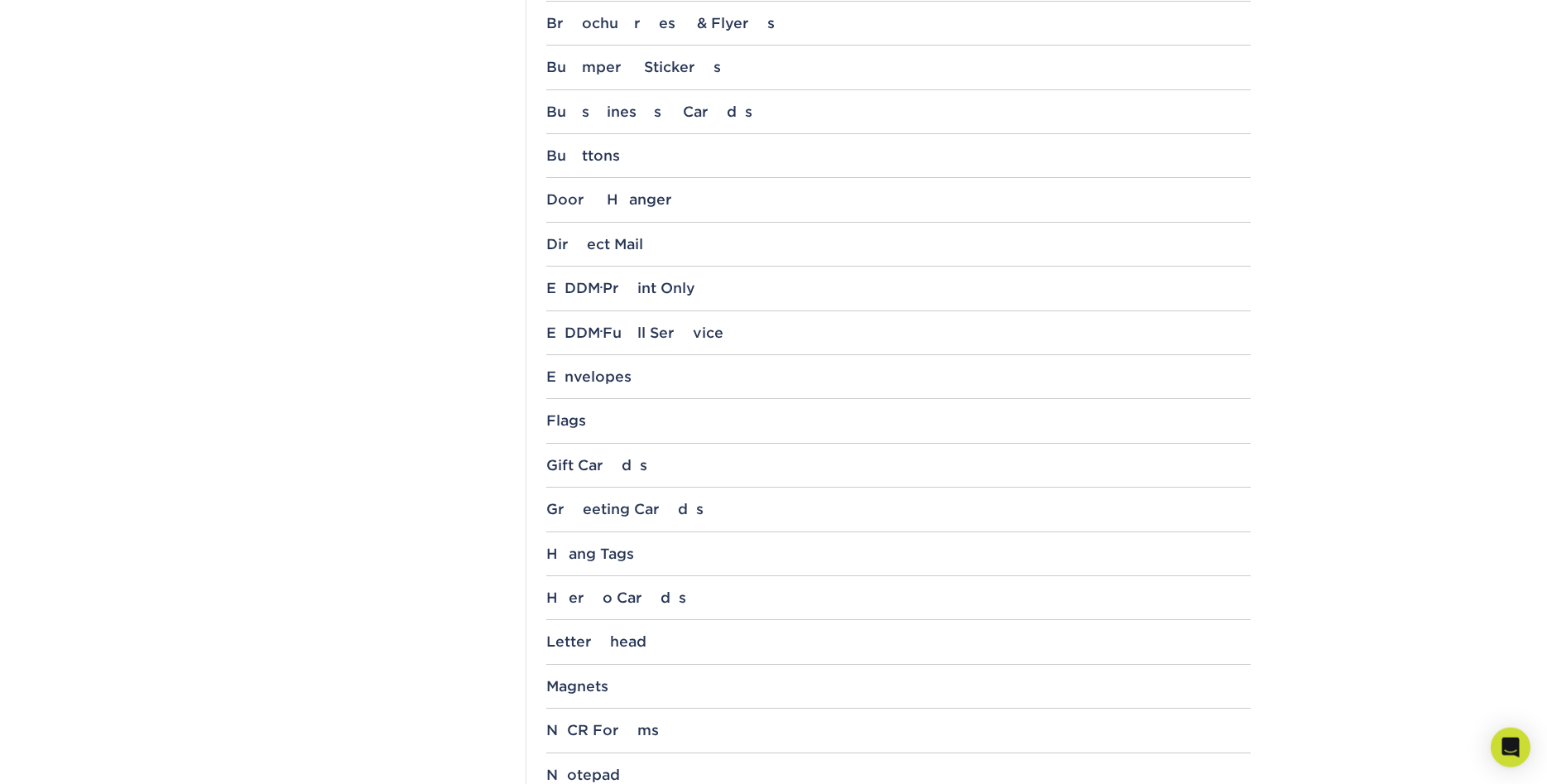
scroll to position [928, 0]
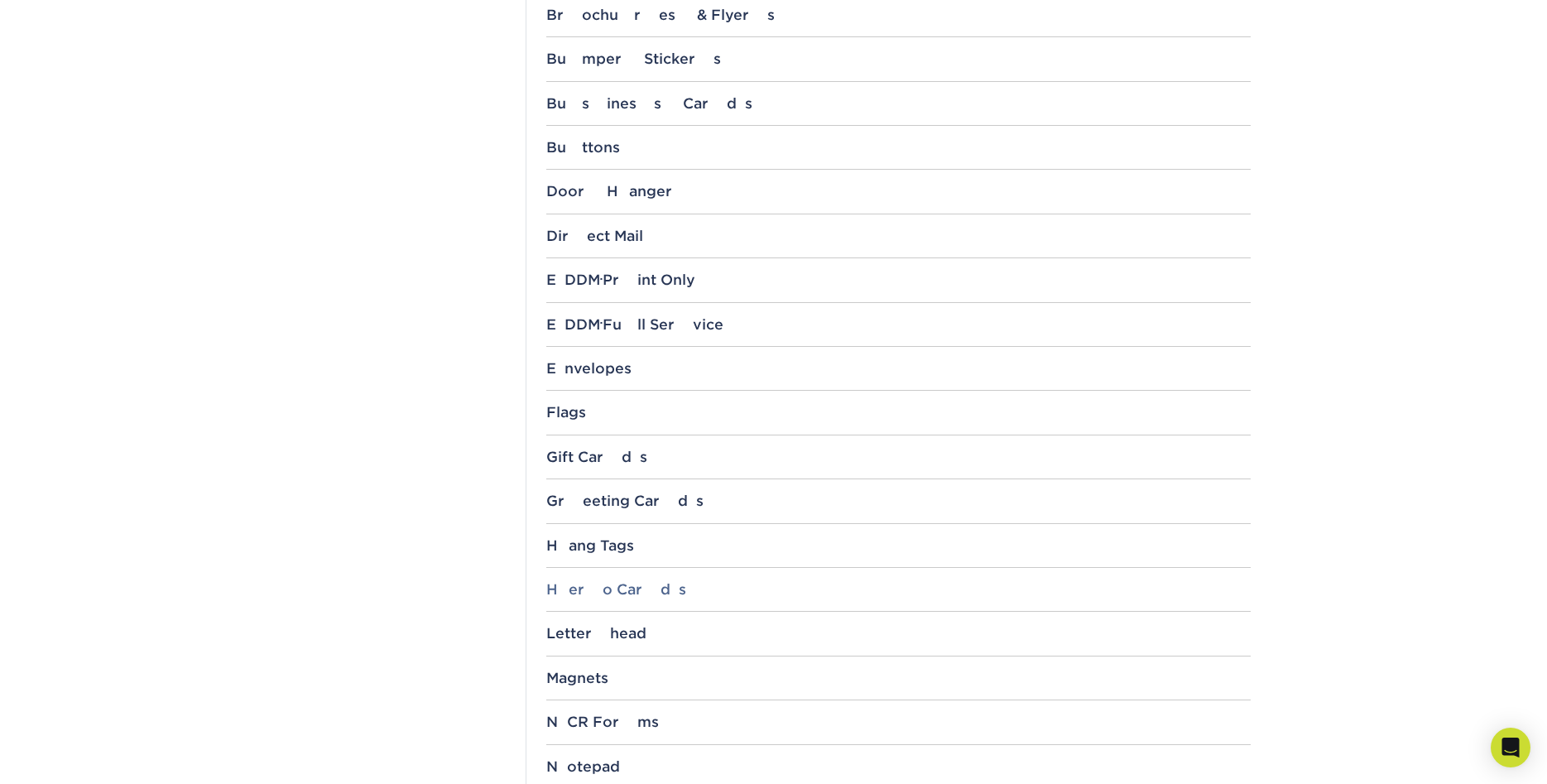
click at [616, 591] on div "Hero Cards" at bounding box center [898, 589] width 705 height 17
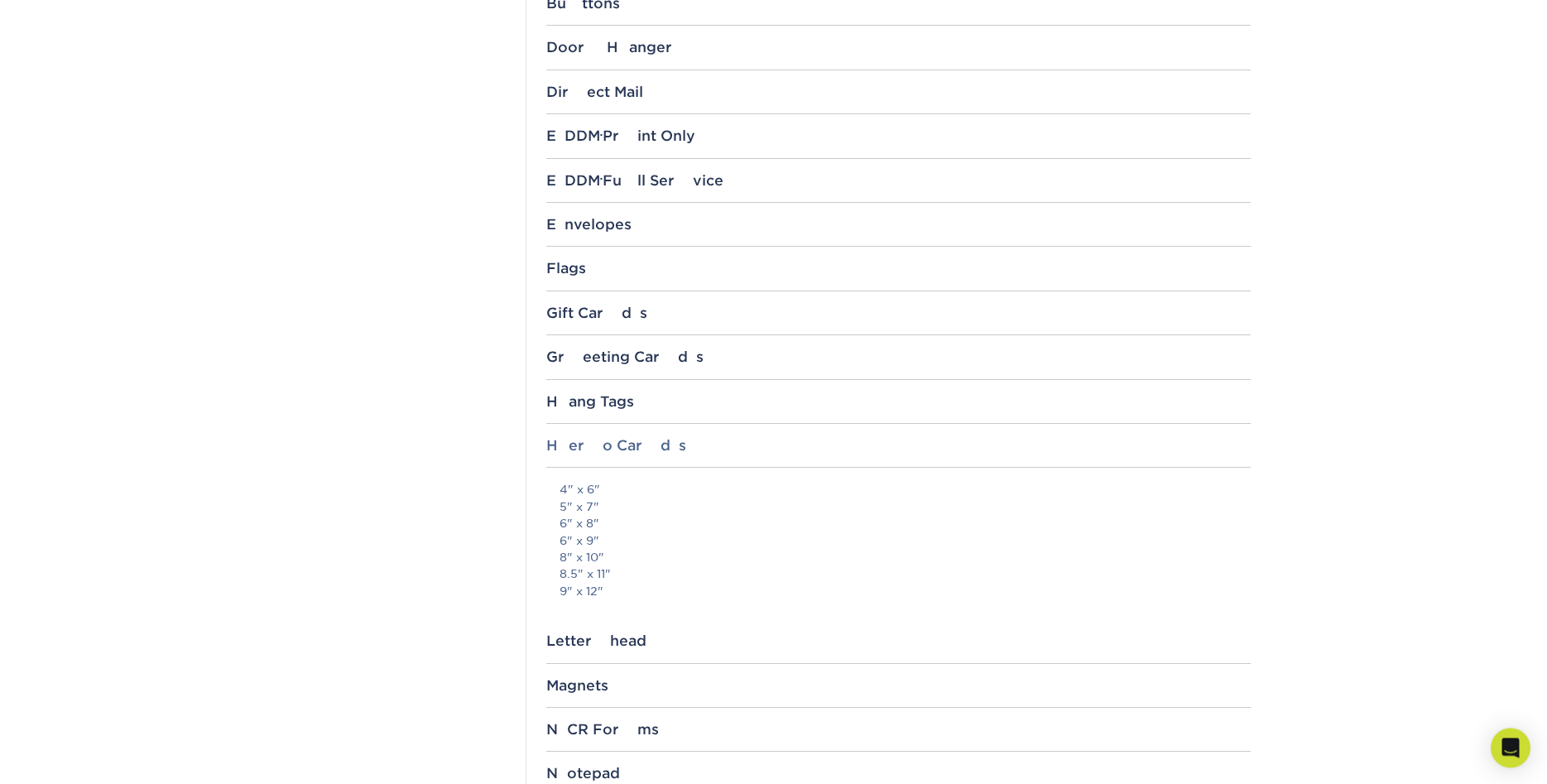
scroll to position [1098, 0]
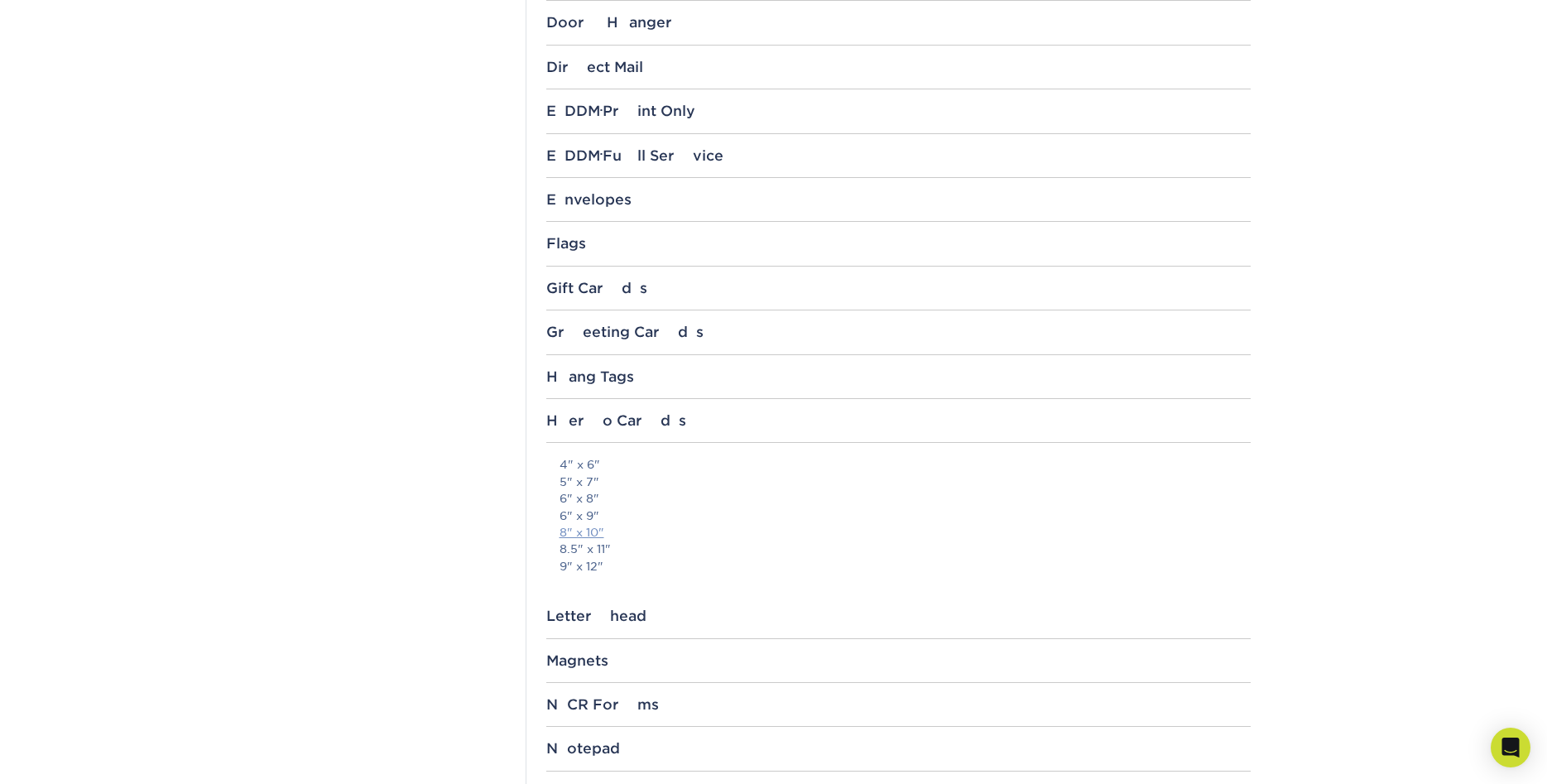
click at [596, 527] on link "8" x 10"" at bounding box center [582, 532] width 45 height 14
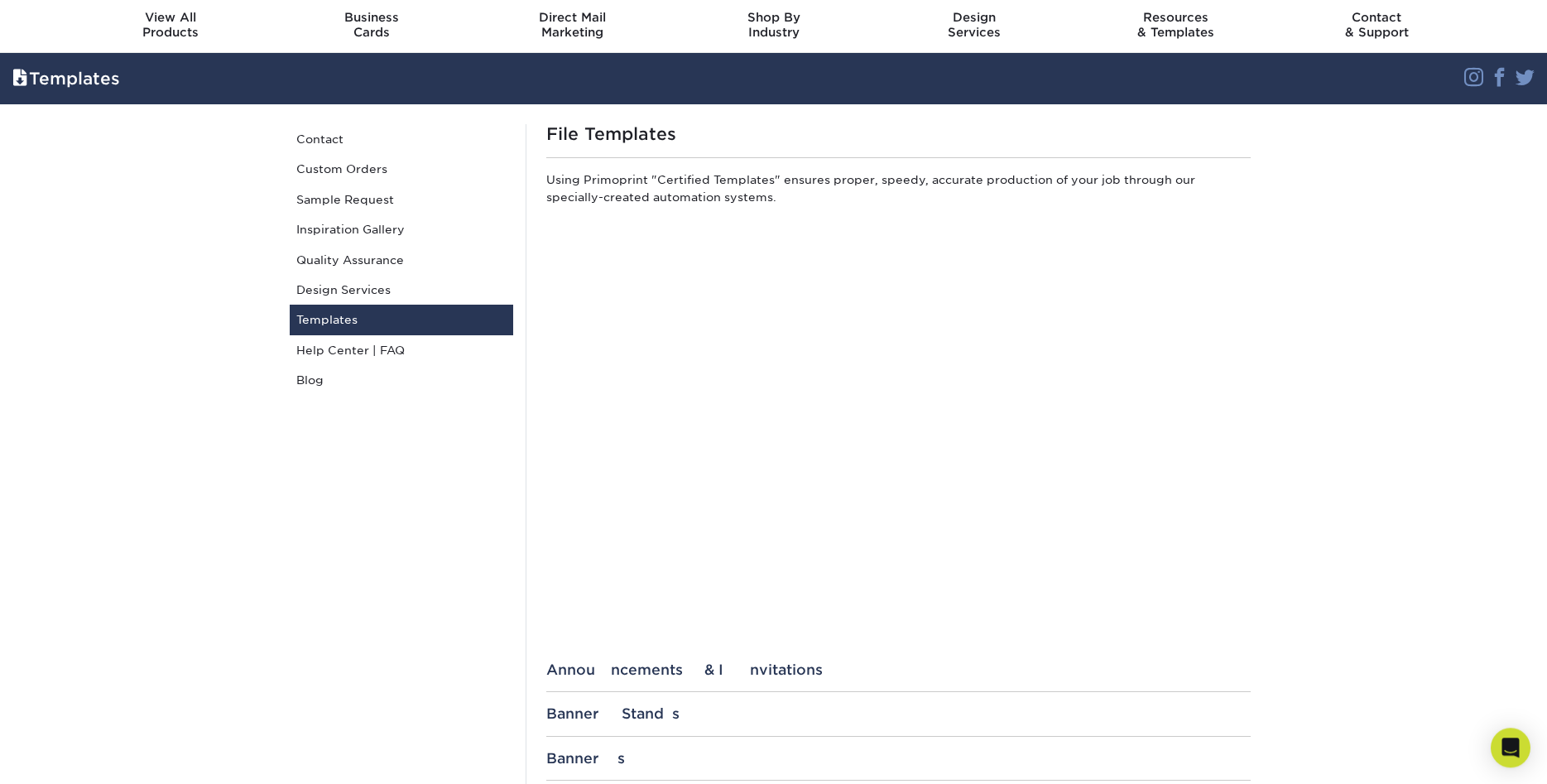
scroll to position [0, 0]
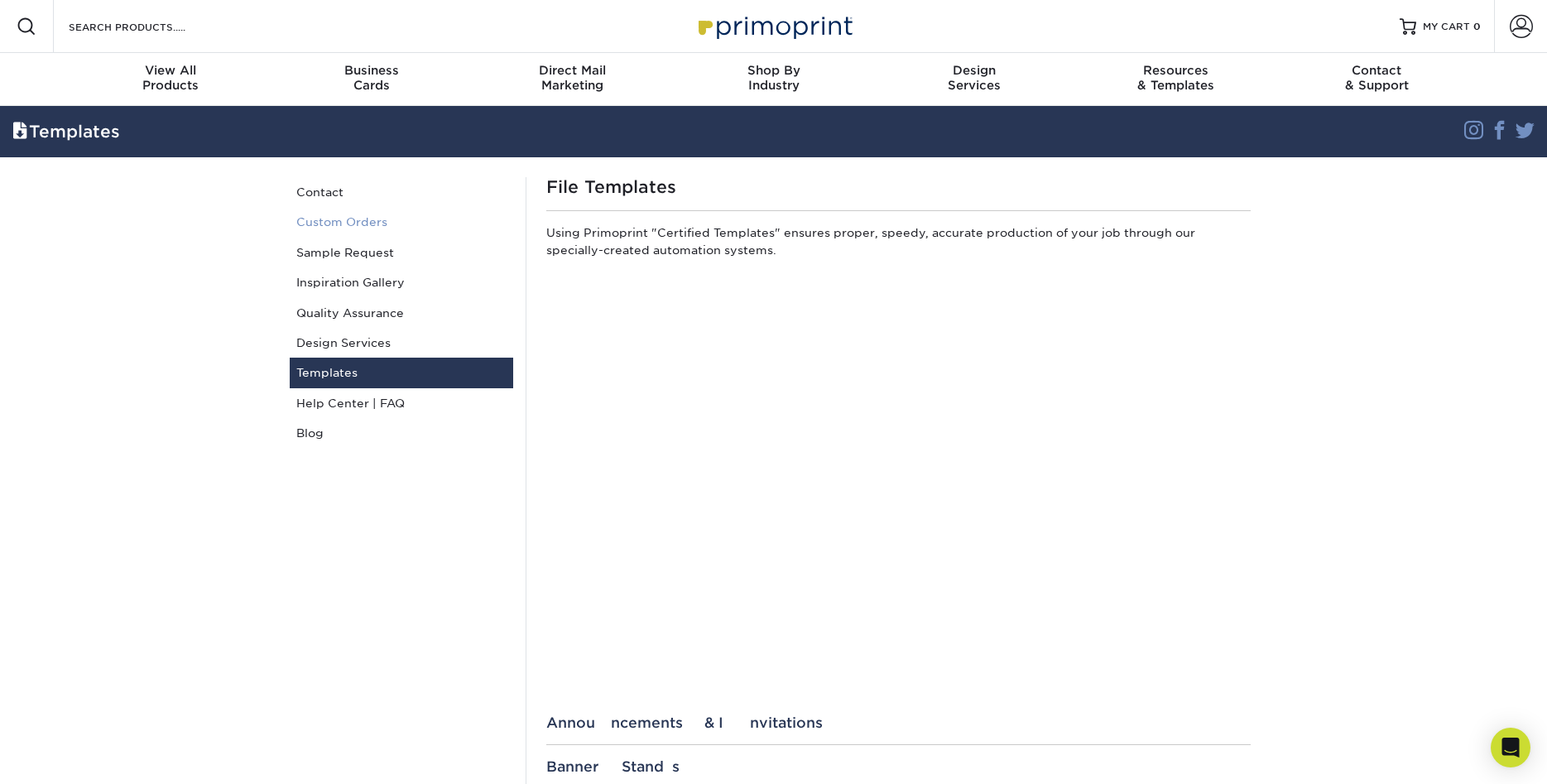
click at [341, 224] on link "Custom Orders" at bounding box center [402, 221] width 224 height 29
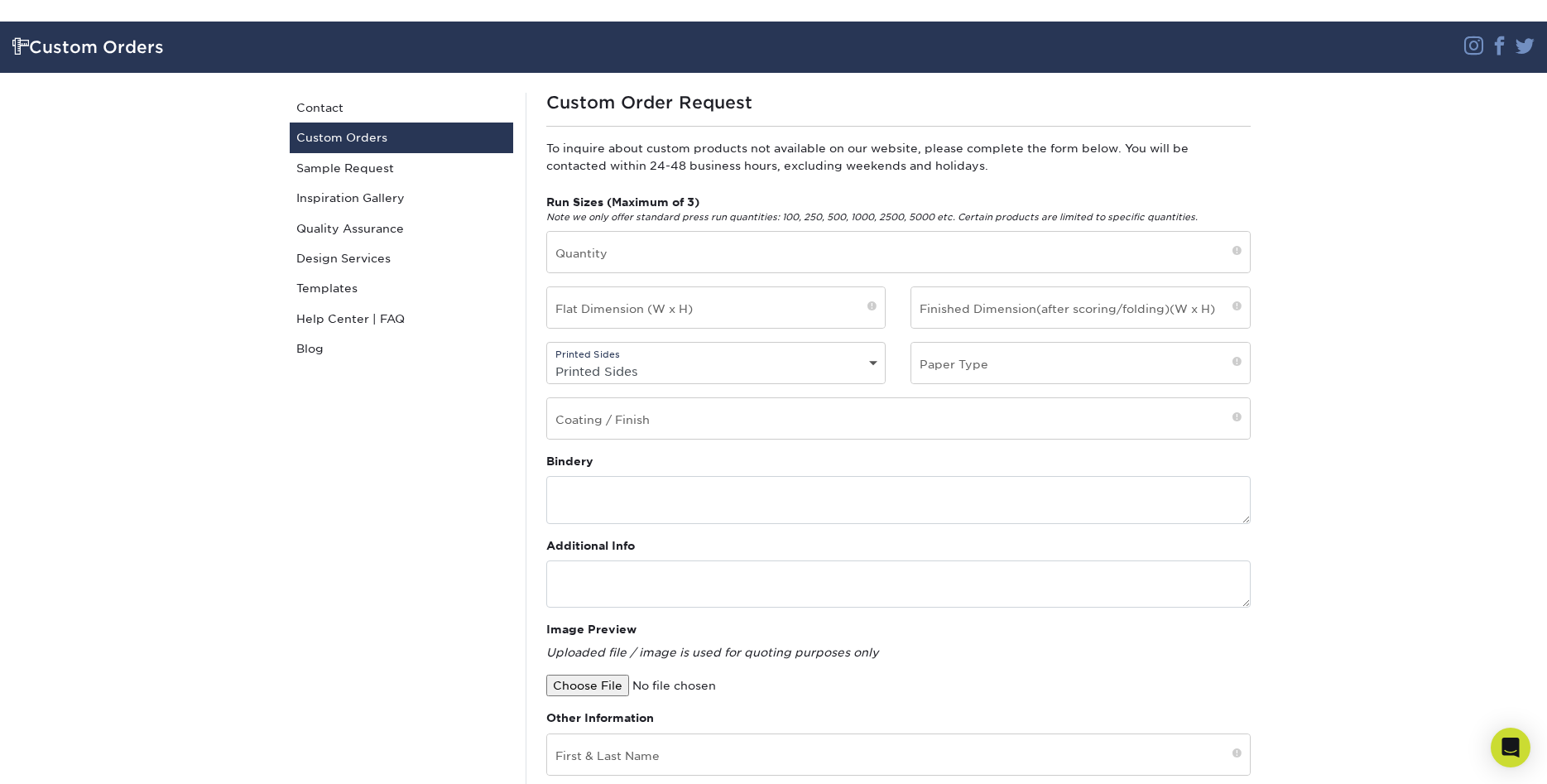
scroll to position [169, 0]
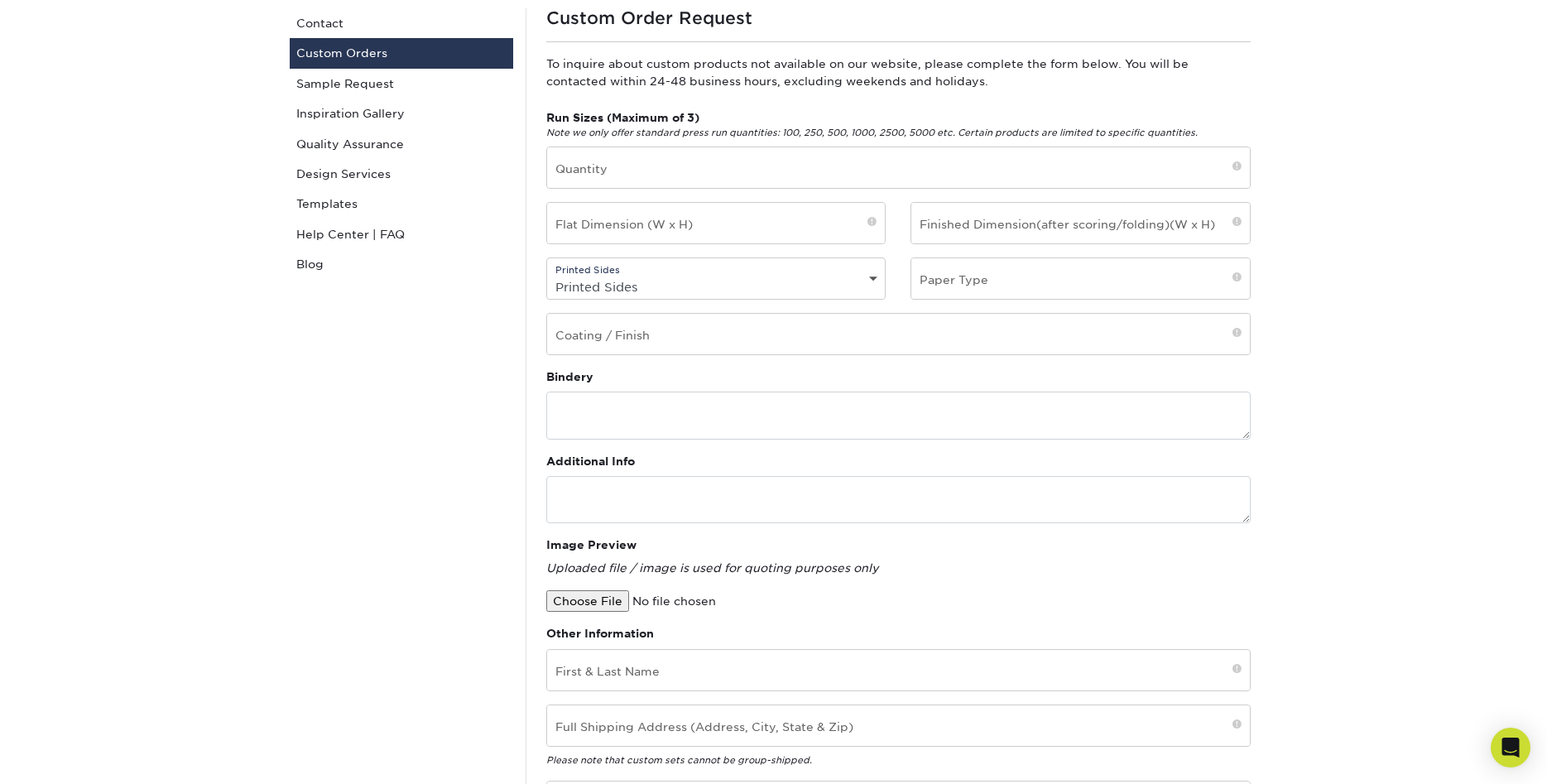
click at [1237, 281] on span at bounding box center [1236, 278] width 9 height 14
drag, startPoint x: 1007, startPoint y: 270, endPoint x: 989, endPoint y: 274, distance: 18.4
click at [994, 273] on input "text" at bounding box center [1080, 277] width 338 height 40
click at [976, 279] on input "text" at bounding box center [1080, 277] width 338 height 40
